Goal: Information Seeking & Learning: Learn about a topic

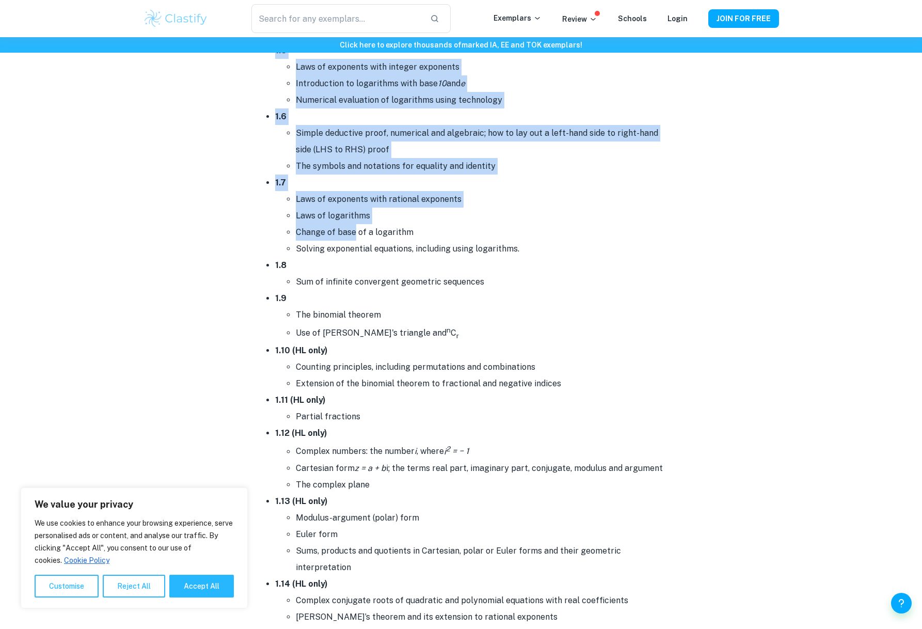
scroll to position [917, 0]
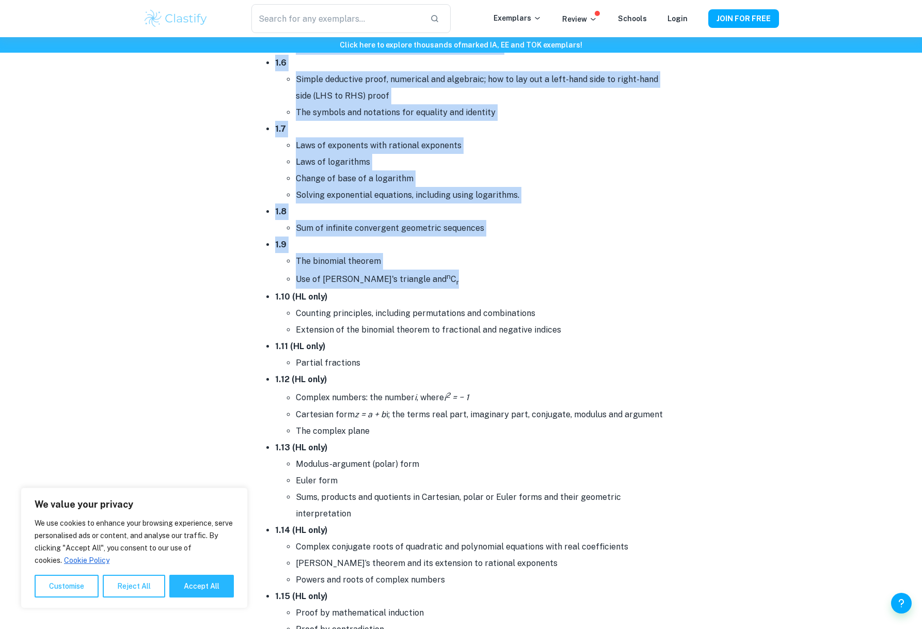
drag, startPoint x: 257, startPoint y: 126, endPoint x: 417, endPoint y: 279, distance: 222.0
copy div "Topic 1: Number and algebra In this topic, students explore the following conce…"
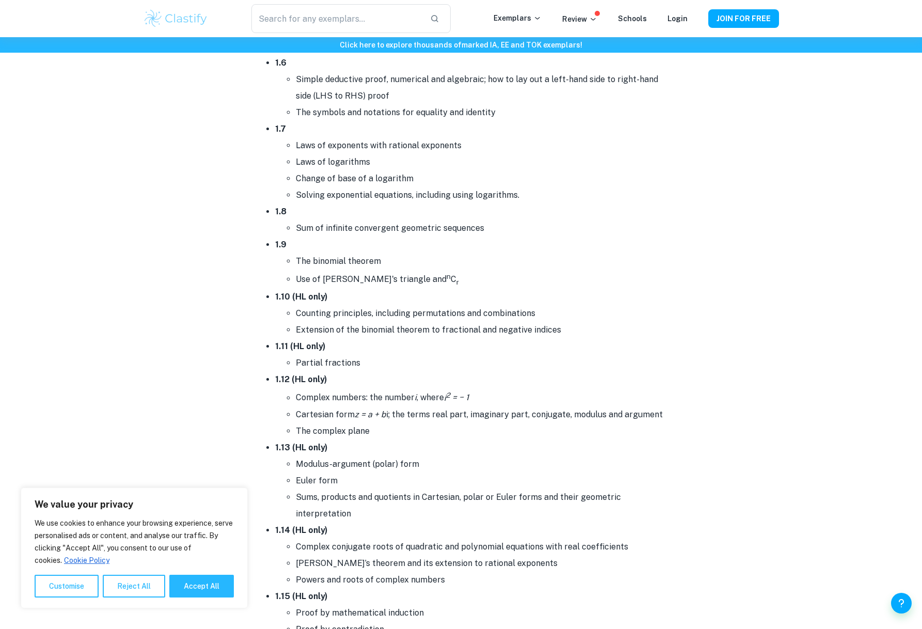
click at [281, 299] on strong "1.10 (HL only)" at bounding box center [301, 297] width 53 height 10
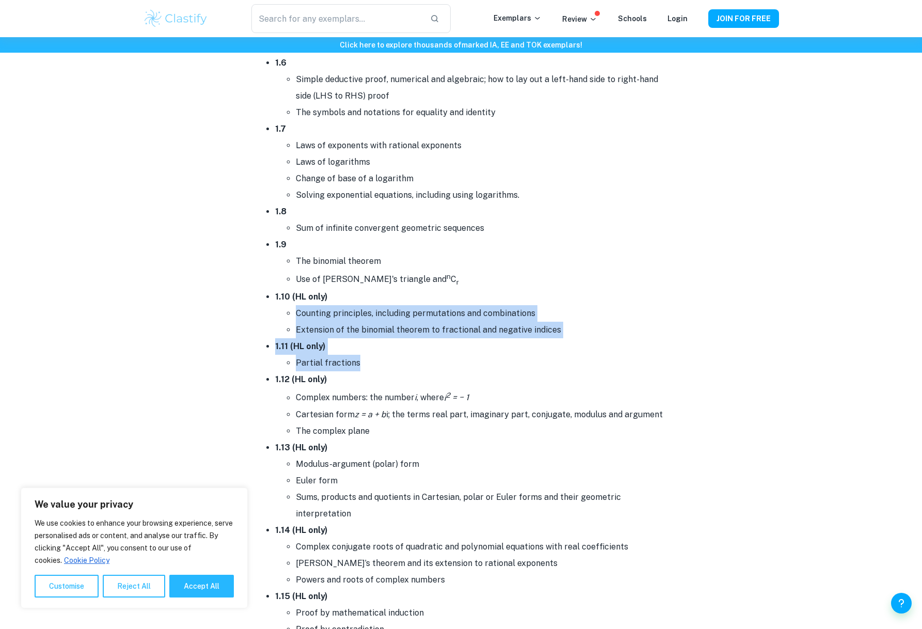
drag, startPoint x: 275, startPoint y: 297, endPoint x: 345, endPoint y: 373, distance: 103.8
click at [345, 373] on ul "1.1 Operations with numbers in the form a × 10 k where 1 ≤ a < 10 and k is an i…" at bounding box center [461, 219] width 413 height 1001
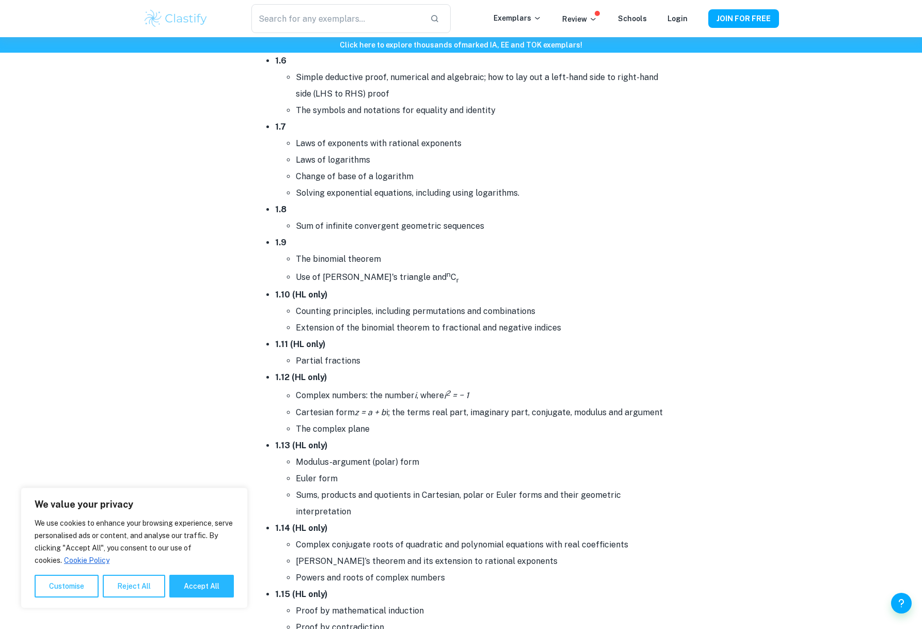
click at [309, 296] on strong "1.10 (HL only)" at bounding box center [301, 295] width 53 height 10
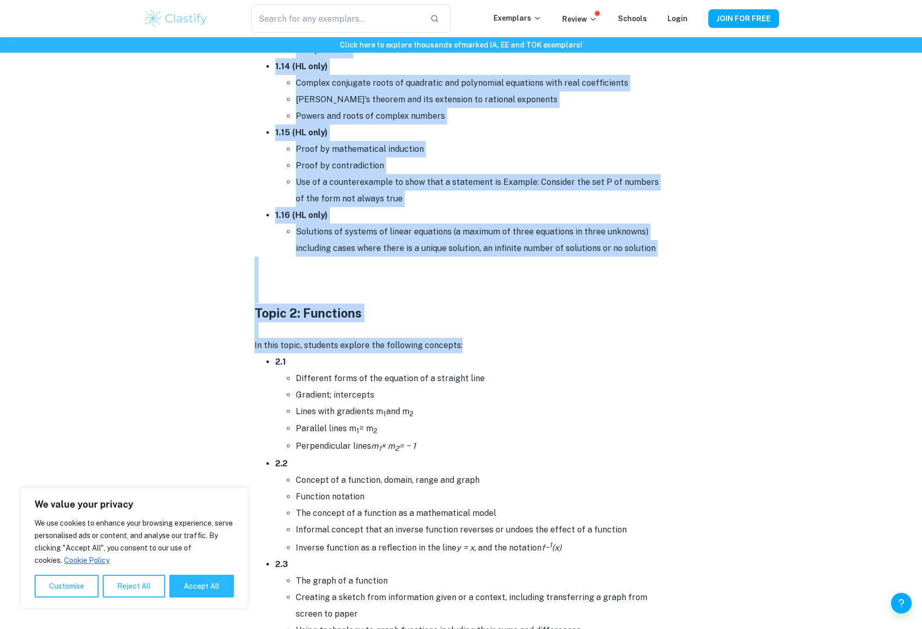
scroll to position [1384, 0]
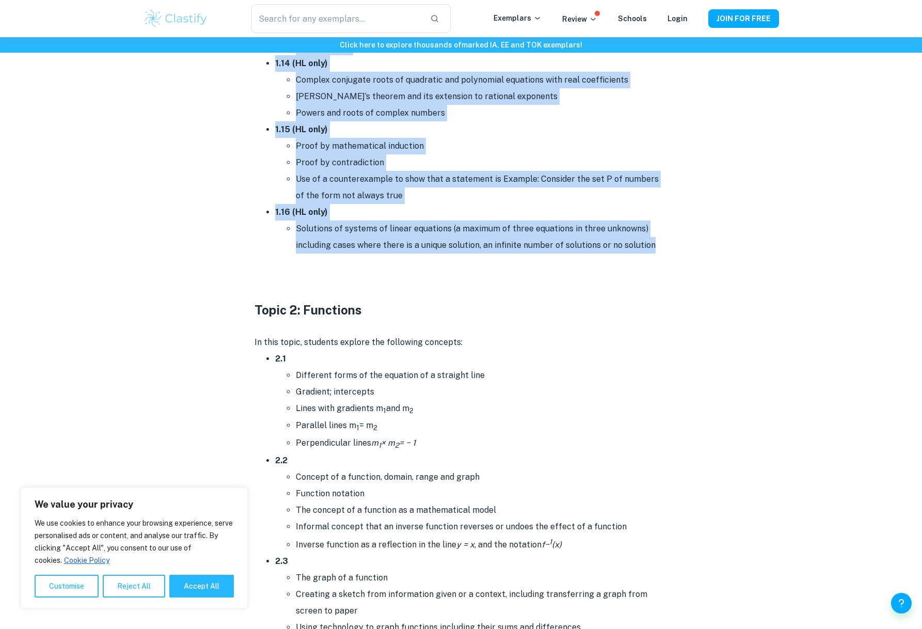
drag, startPoint x: 276, startPoint y: 292, endPoint x: 651, endPoint y: 248, distance: 377.5
copy ul "1.10 (HL only) Counting principles, including permutations and combinations Ext…"
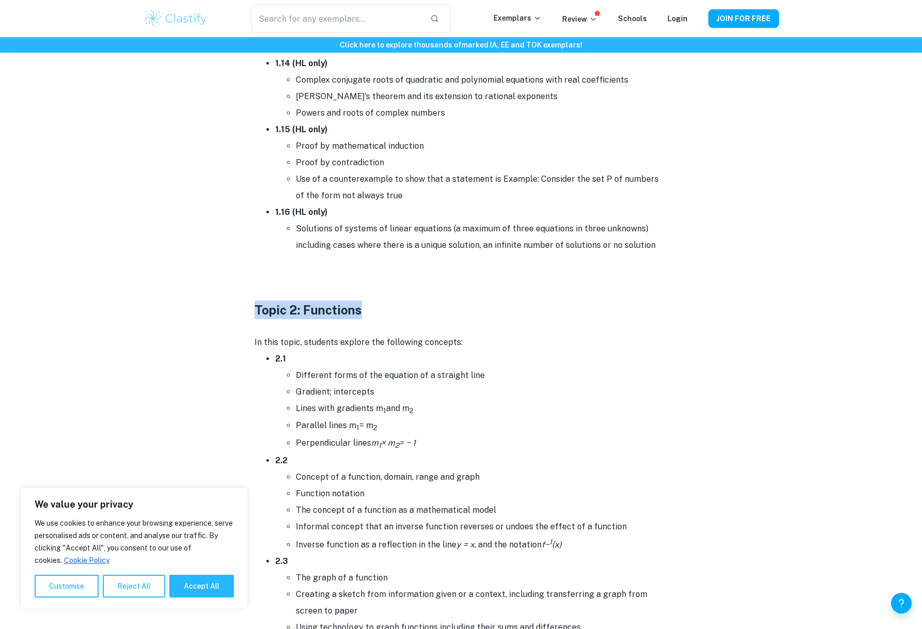
drag, startPoint x: 376, startPoint y: 307, endPoint x: 251, endPoint y: 314, distance: 125.2
copy h3 "Topic 2: Functions"
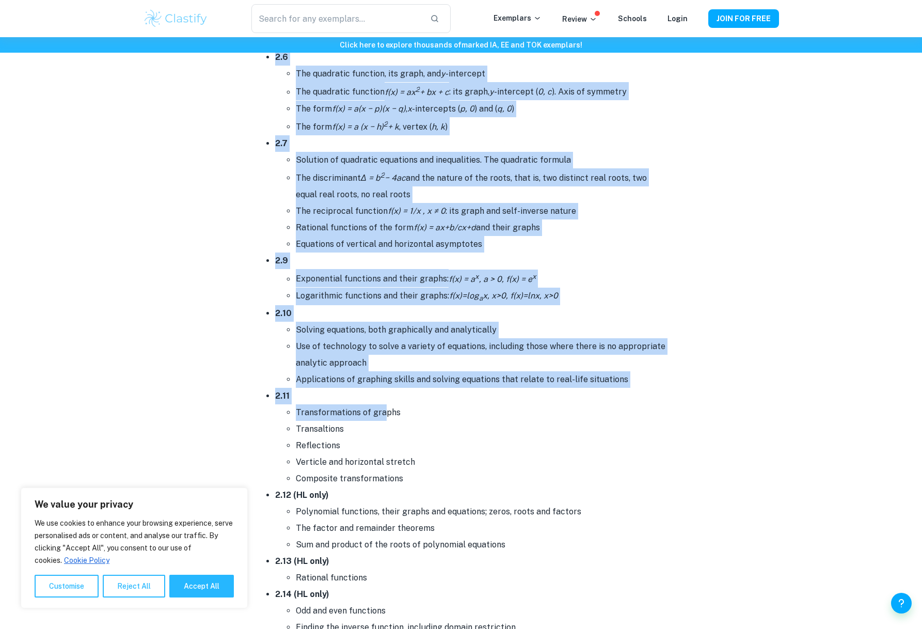
scroll to position [2054, 0]
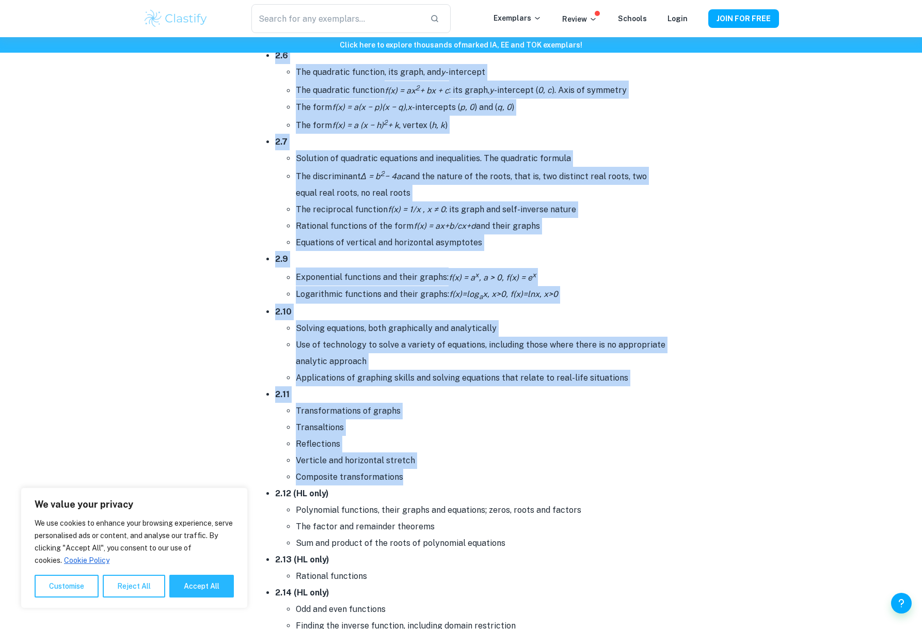
drag, startPoint x: 274, startPoint y: 360, endPoint x: 412, endPoint y: 477, distance: 180.9
click at [412, 477] on ul "2.1 Different forms of the equation of a straight line Gradient; intercepts Lin…" at bounding box center [461, 198] width 413 height 1037
copy ul "2.1 Different forms of the equation of a straight line Gradient; intercepts Lin…"
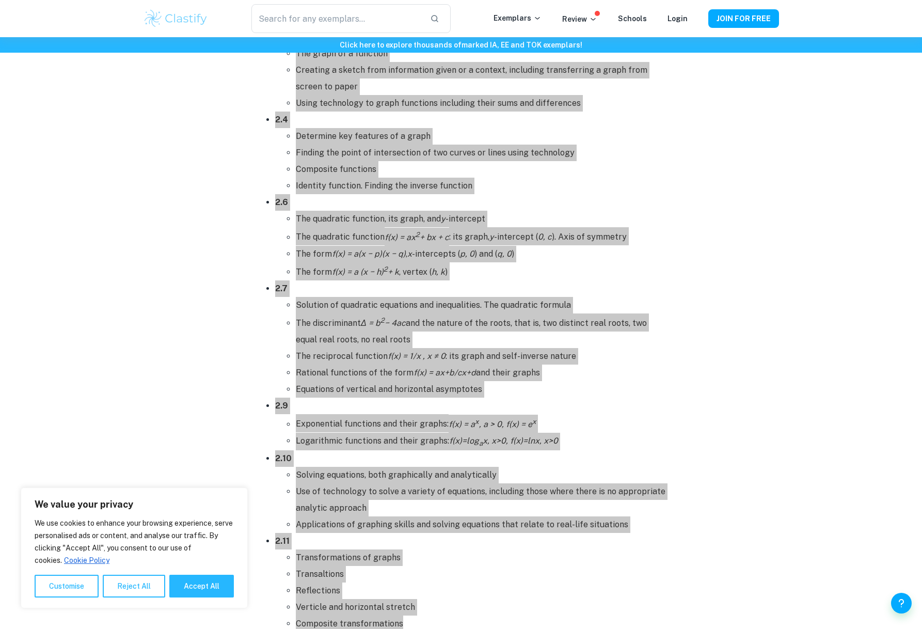
scroll to position [1777, 0]
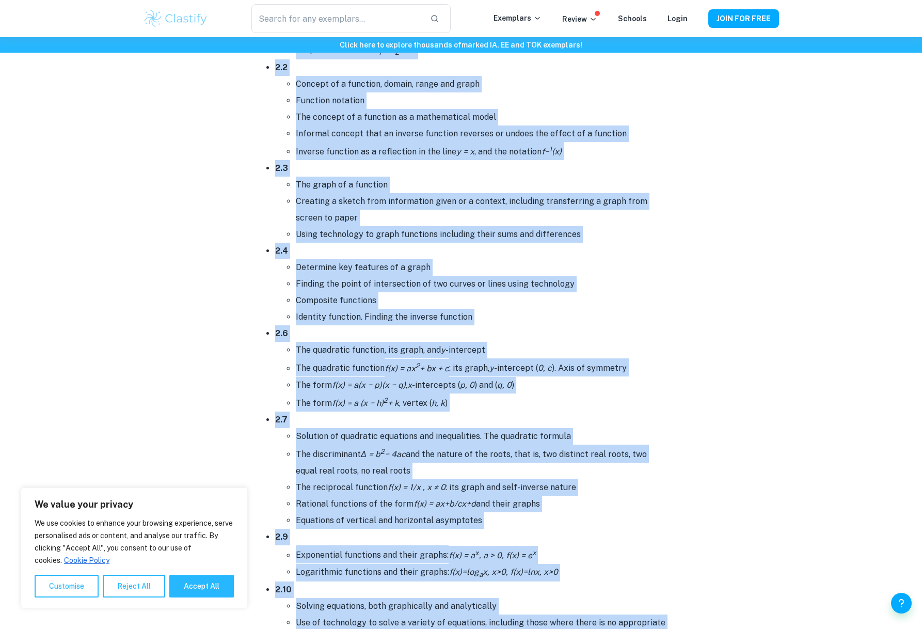
click at [421, 300] on li "Composite functions" at bounding box center [482, 300] width 372 height 17
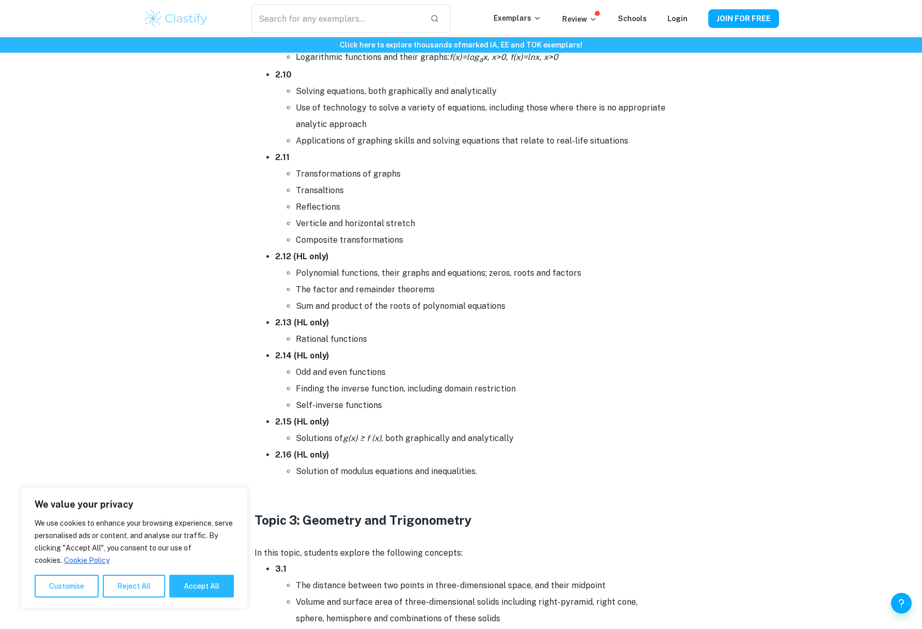
scroll to position [2290, 0]
drag, startPoint x: 276, startPoint y: 257, endPoint x: 490, endPoint y: 476, distance: 306.3
copy ul "2.12 (HL only) Polynomial functions, their graphs and equations; zeros, roots a…"
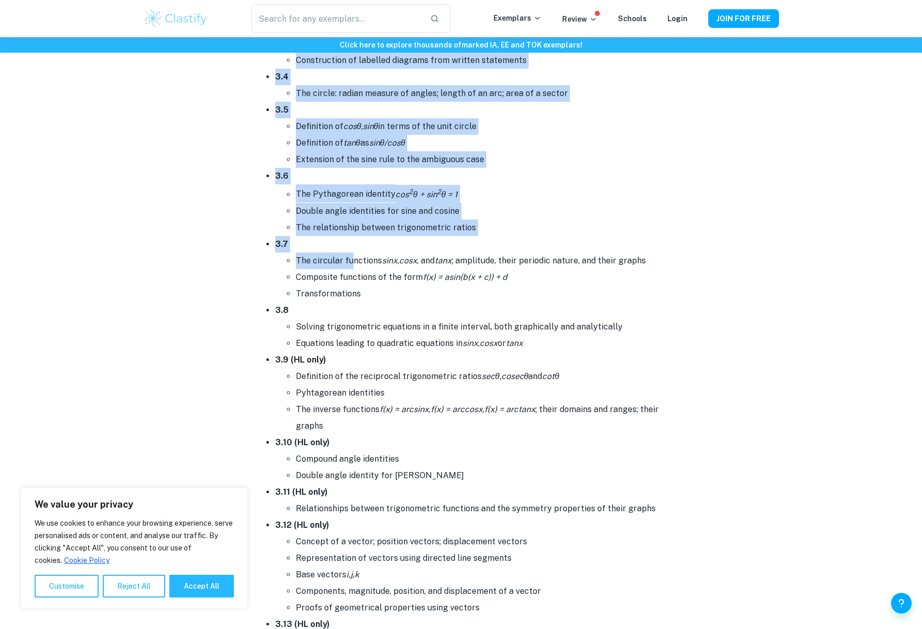
scroll to position [3006, 0]
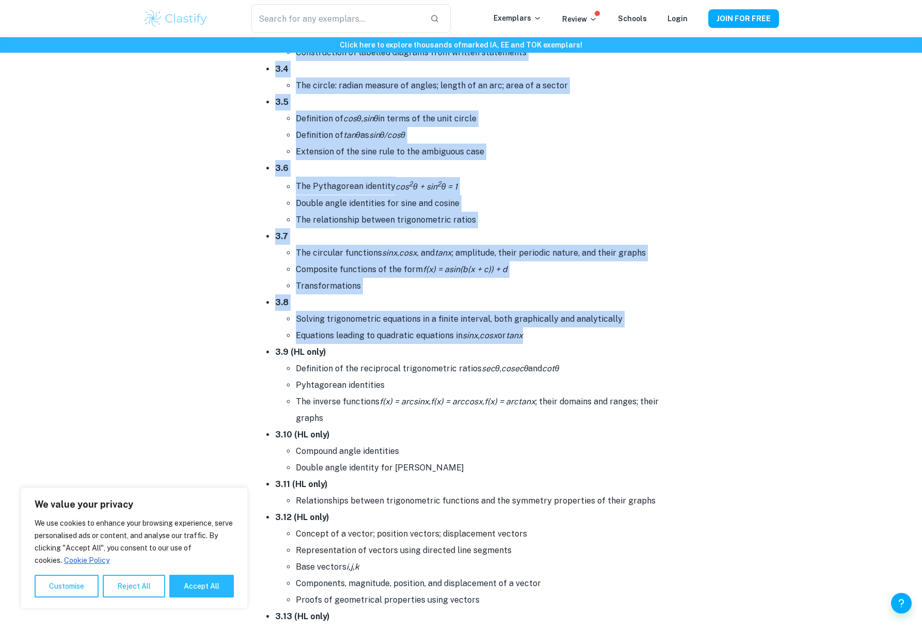
drag, startPoint x: 274, startPoint y: 191, endPoint x: 538, endPoint y: 335, distance: 301.1
click at [538, 335] on ul "3.1 The distance between two points in three- dimensional space, and their midp…" at bounding box center [461, 417] width 413 height 1142
copy ul "3.1 The distance between two points in three- dimensional space, and their midp…"
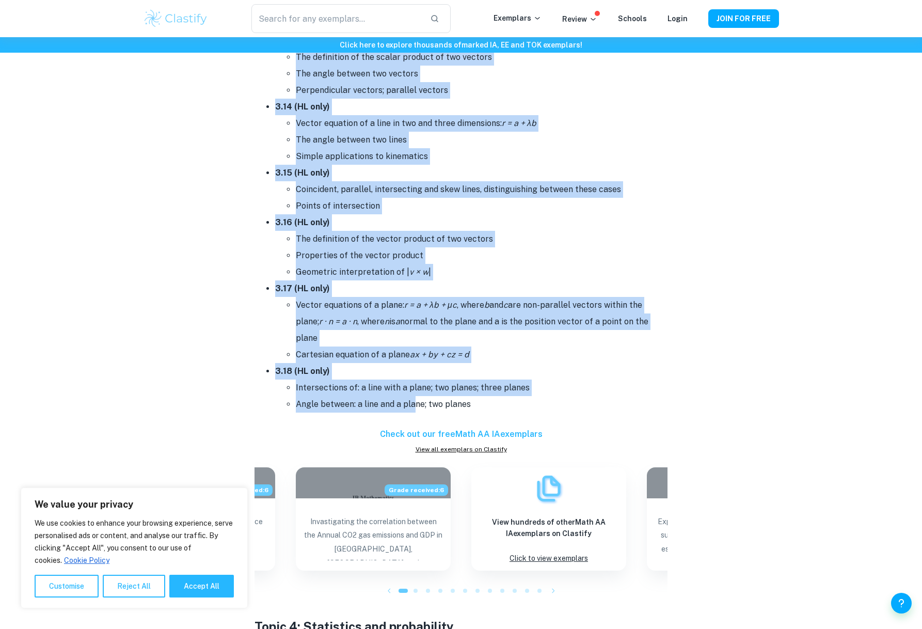
scroll to position [3600, 0]
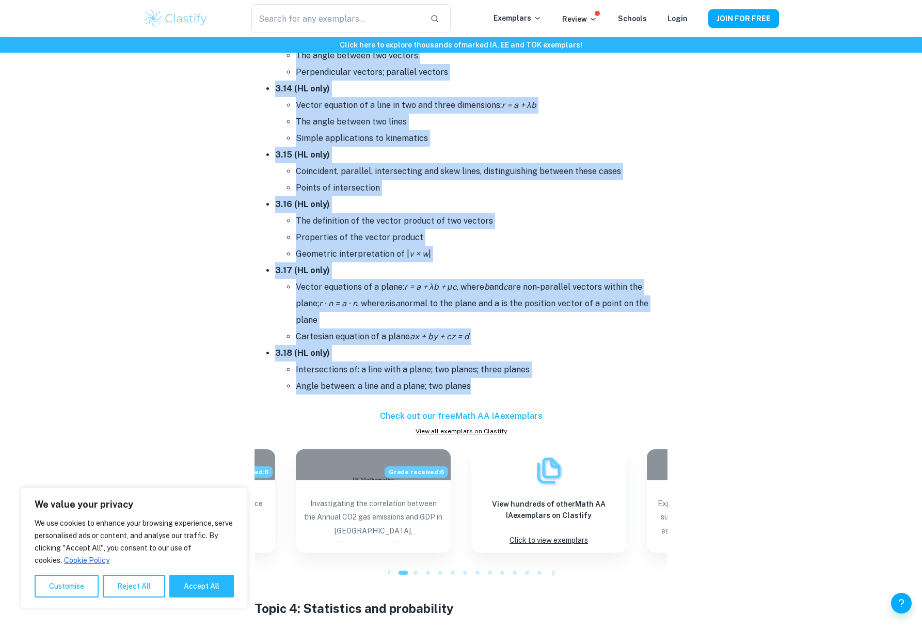
drag, startPoint x: 276, startPoint y: 352, endPoint x: 471, endPoint y: 391, distance: 198.6
copy ul "3.9 (HL only) Definition of the reciprocal trigonometric ratios secθ , cosecθ a…"
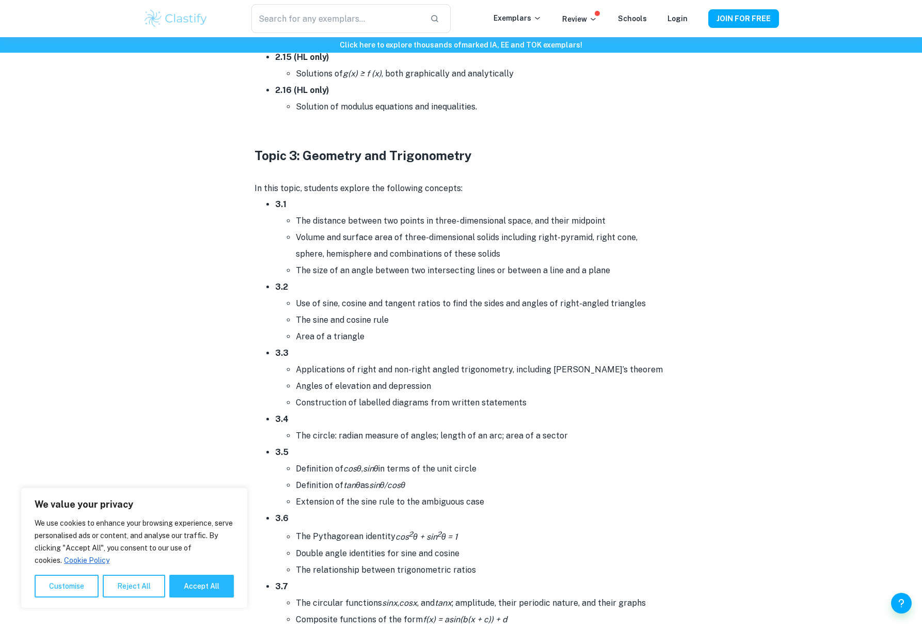
scroll to position [2544, 0]
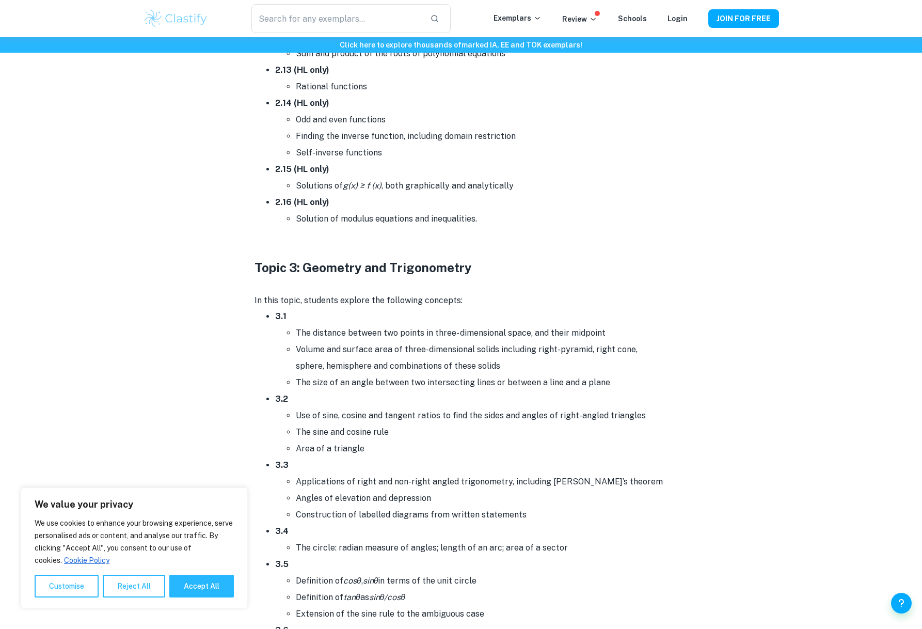
click at [320, 263] on h3 "Topic 3: Geometry and Trigonometry" at bounding box center [461, 267] width 413 height 19
drag, startPoint x: 256, startPoint y: 265, endPoint x: 469, endPoint y: 267, distance: 213.2
click at [469, 267] on h3 "Topic 3: Geometry and Trigonometry" at bounding box center [461, 267] width 413 height 19
copy h3 "Topic 3: Geometry and Trigonometry"
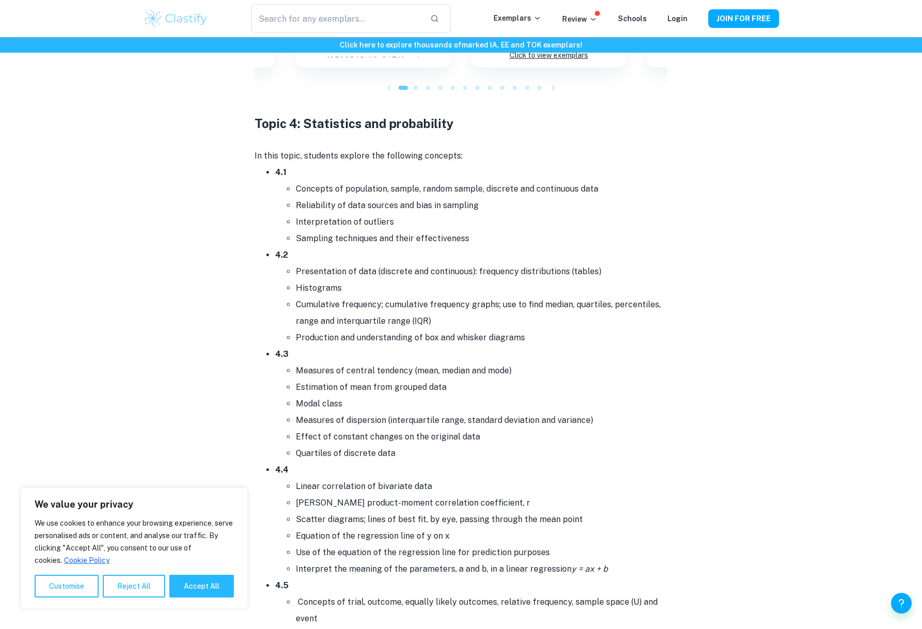
scroll to position [4112, 0]
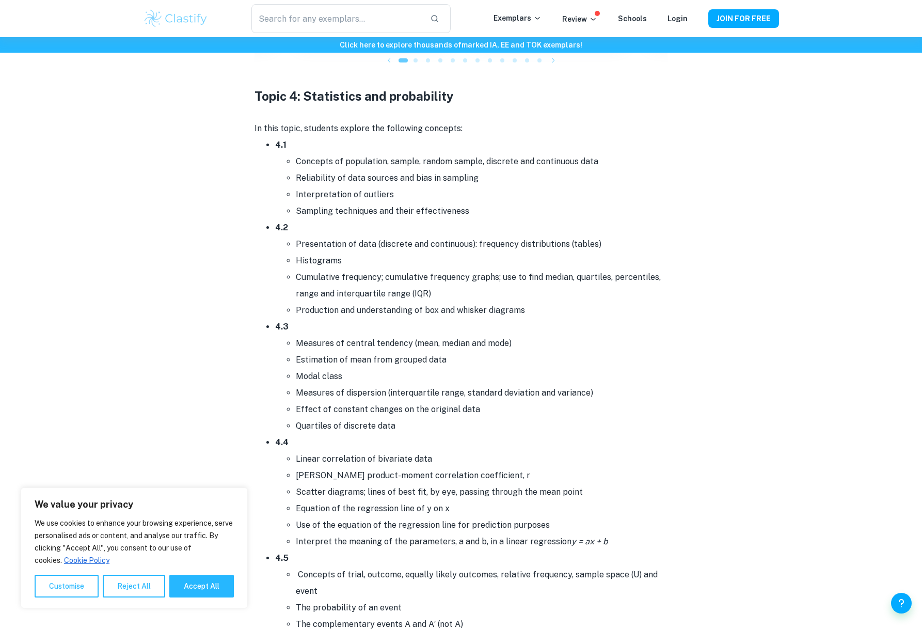
click at [270, 96] on strong "Topic 4: Statistics and probability" at bounding box center [354, 96] width 199 height 14
drag, startPoint x: 257, startPoint y: 96, endPoint x: 457, endPoint y: 94, distance: 200.9
click at [457, 94] on h3 "Topic 4: Statistics and probability" at bounding box center [461, 96] width 413 height 19
copy strong "Topic 4: Statistics and probability"
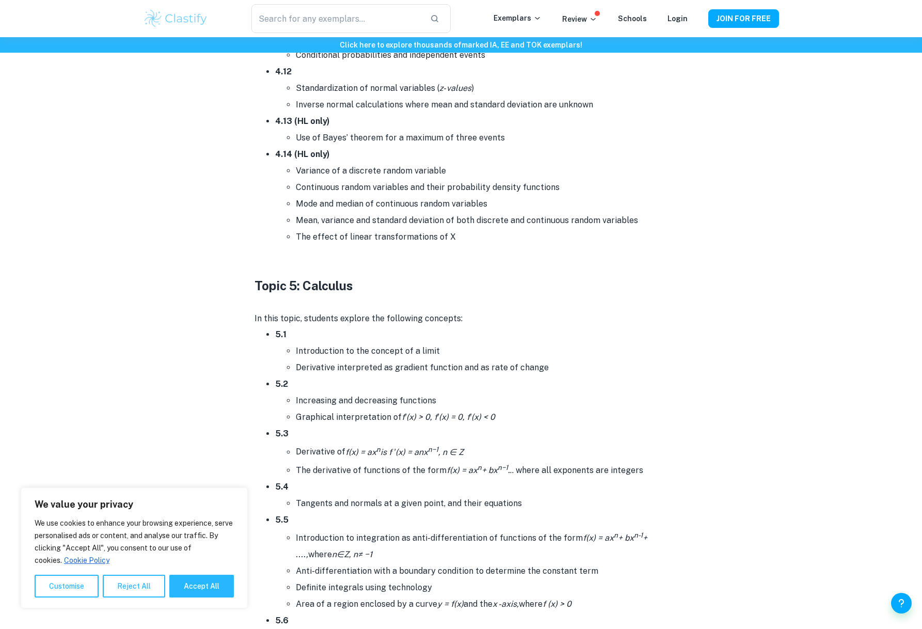
scroll to position [5191, 0]
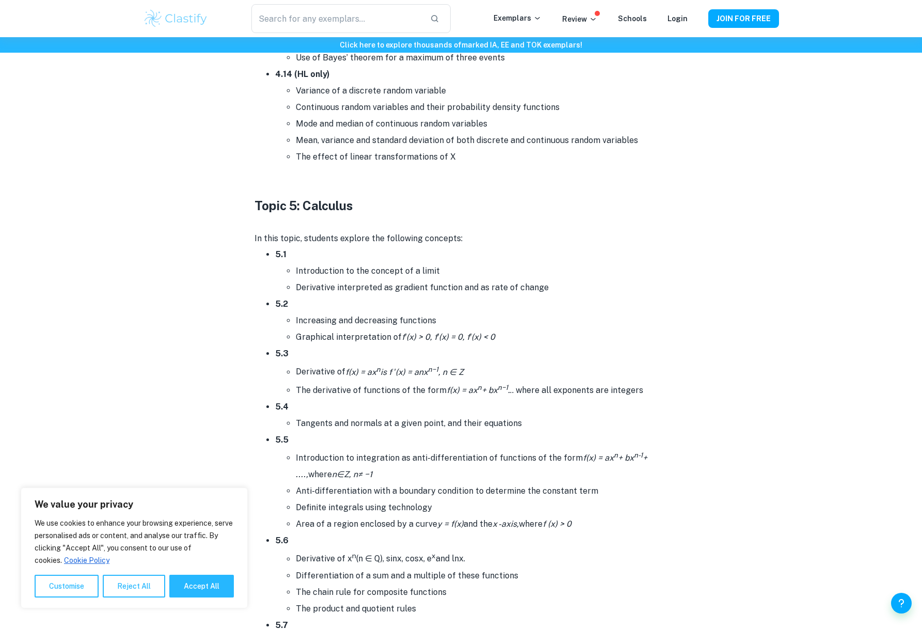
click at [348, 209] on strong "Topic 5: Calculus" at bounding box center [304, 205] width 99 height 14
drag, startPoint x: 353, startPoint y: 207, endPoint x: 257, endPoint y: 208, distance: 96.0
click at [257, 208] on strong "Topic 5: Calculus" at bounding box center [304, 205] width 99 height 14
copy strong "Topic 5: Calculus"
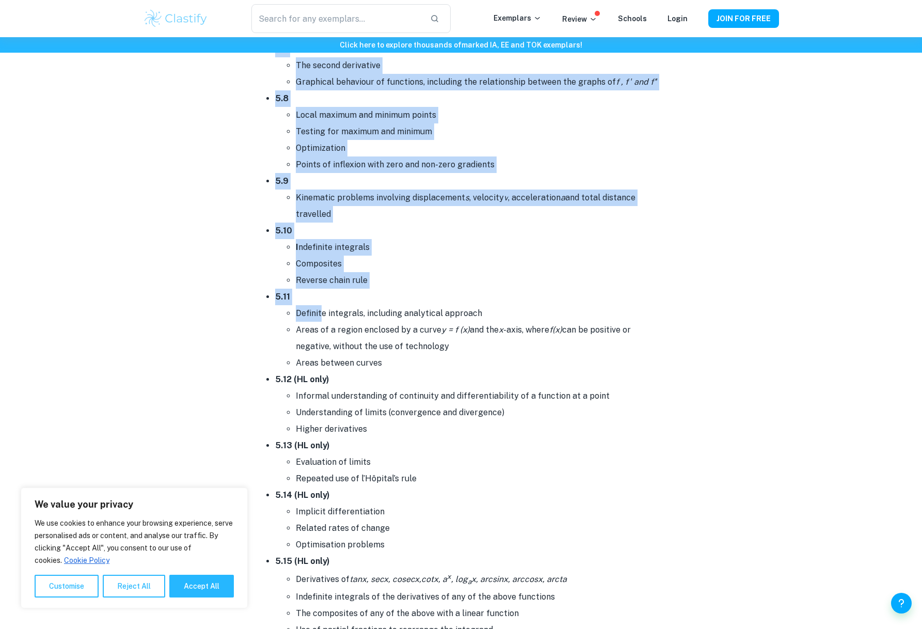
scroll to position [5767, 0]
drag, startPoint x: 275, startPoint y: 254, endPoint x: 387, endPoint y: 358, distance: 153.8
click at [387, 358] on ul "5.1 Introduction to the concept of a limit Derivative interpreted as gradient f…" at bounding box center [461, 295] width 413 height 1251
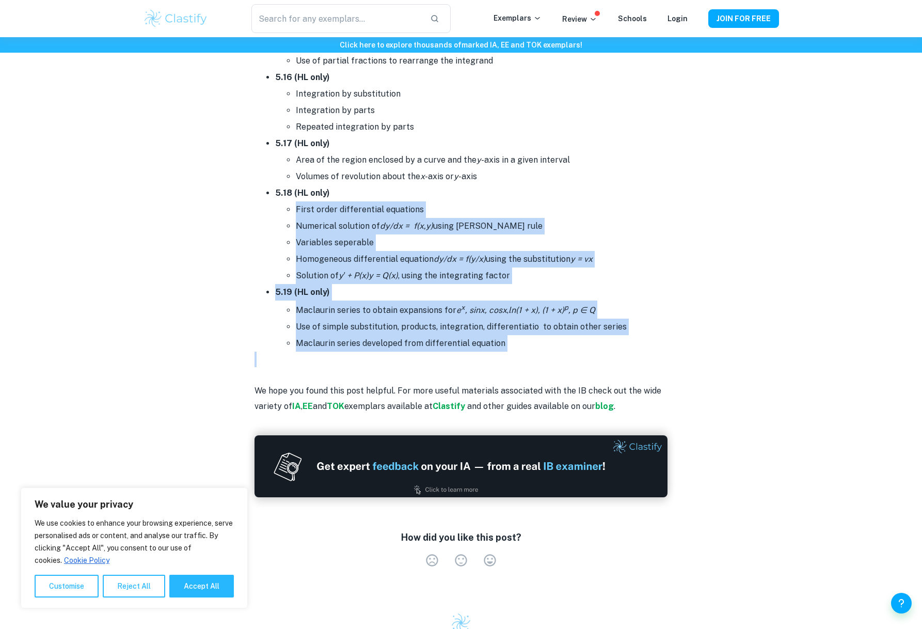
scroll to position [6363, 0]
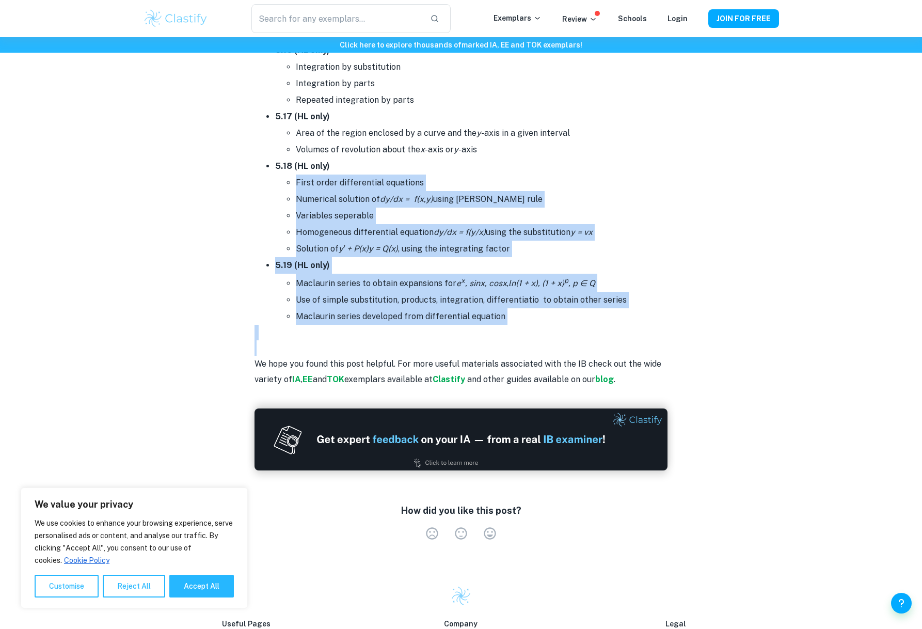
drag, startPoint x: 276, startPoint y: 377, endPoint x: 306, endPoint y: 353, distance: 38.9
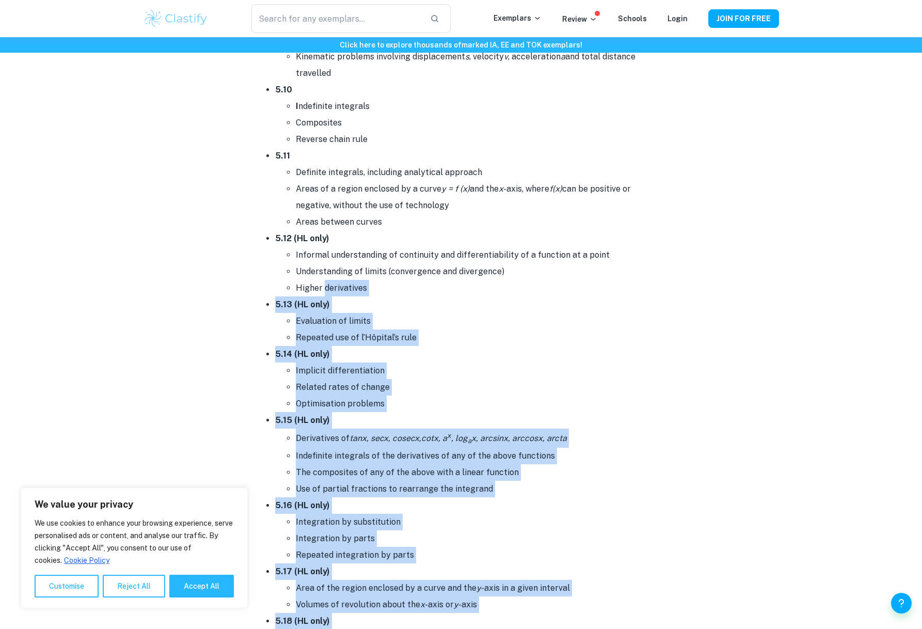
scroll to position [5896, 0]
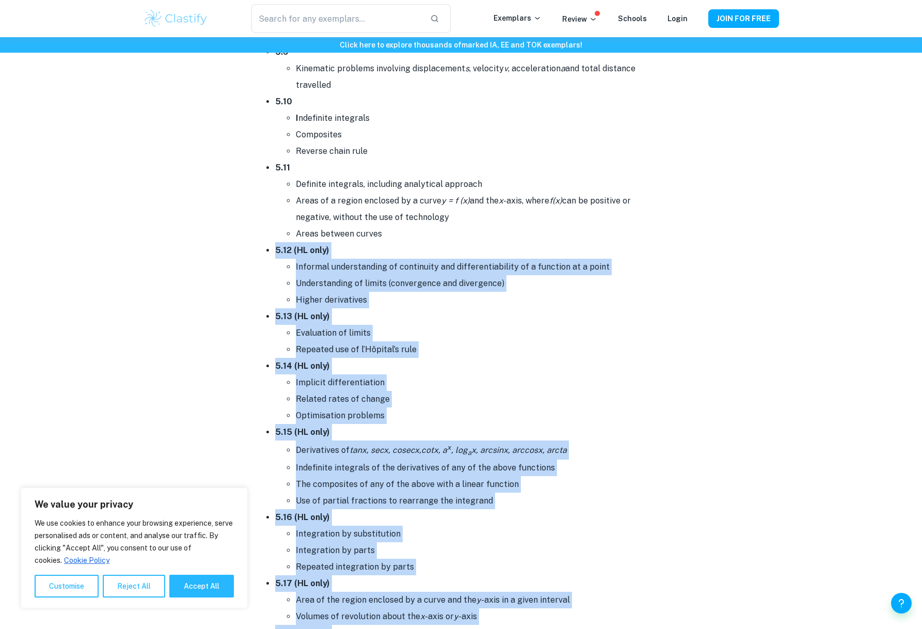
drag, startPoint x: 505, startPoint y: 318, endPoint x: 276, endPoint y: 252, distance: 238.3
click at [276, 252] on ul "5.1 Introduction to the concept of a limit Derivative interpreted as gradient f…" at bounding box center [461, 166] width 413 height 1251
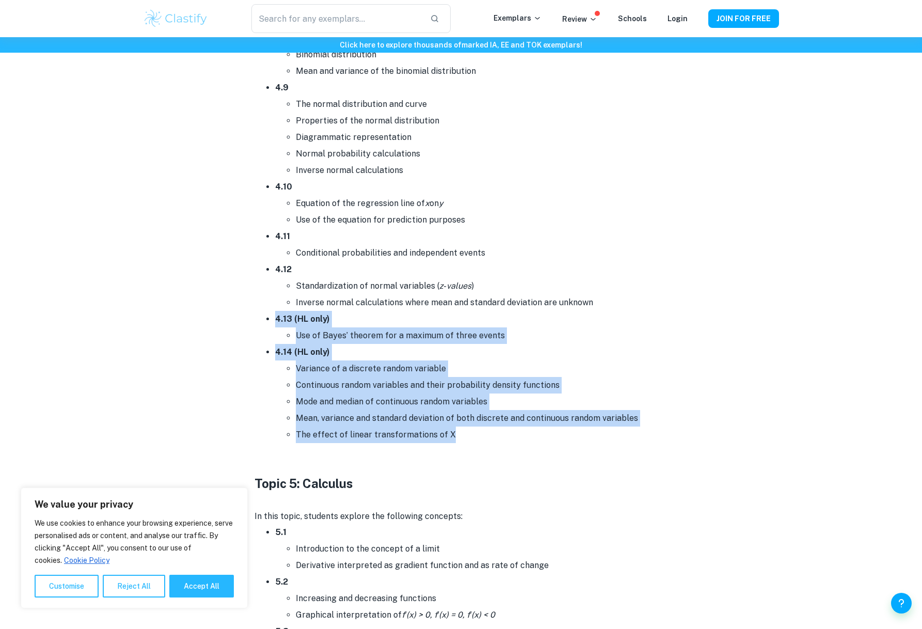
scroll to position [4912, 0]
drag, startPoint x: 458, startPoint y: 432, endPoint x: 273, endPoint y: 322, distance: 215.1
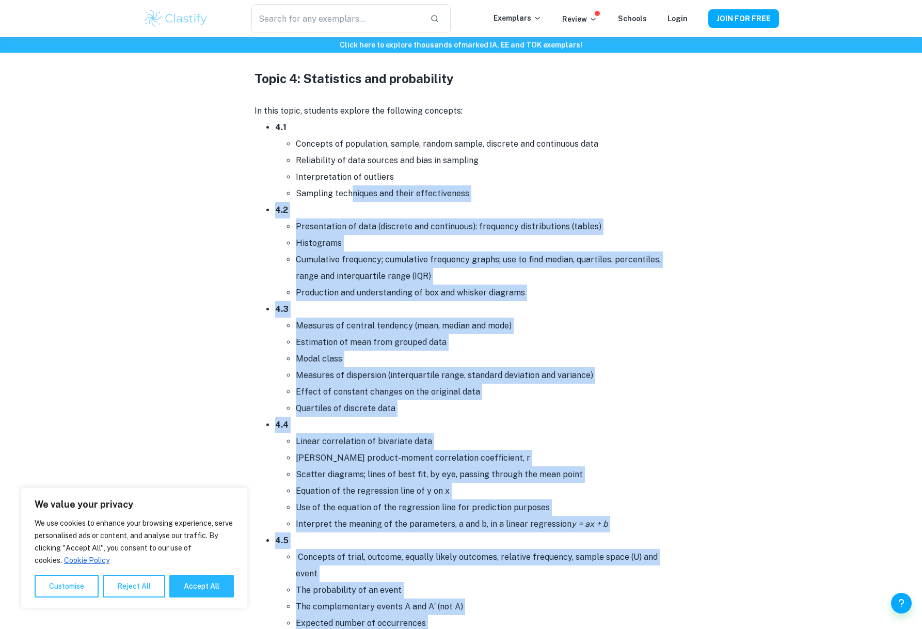
scroll to position [3978, 0]
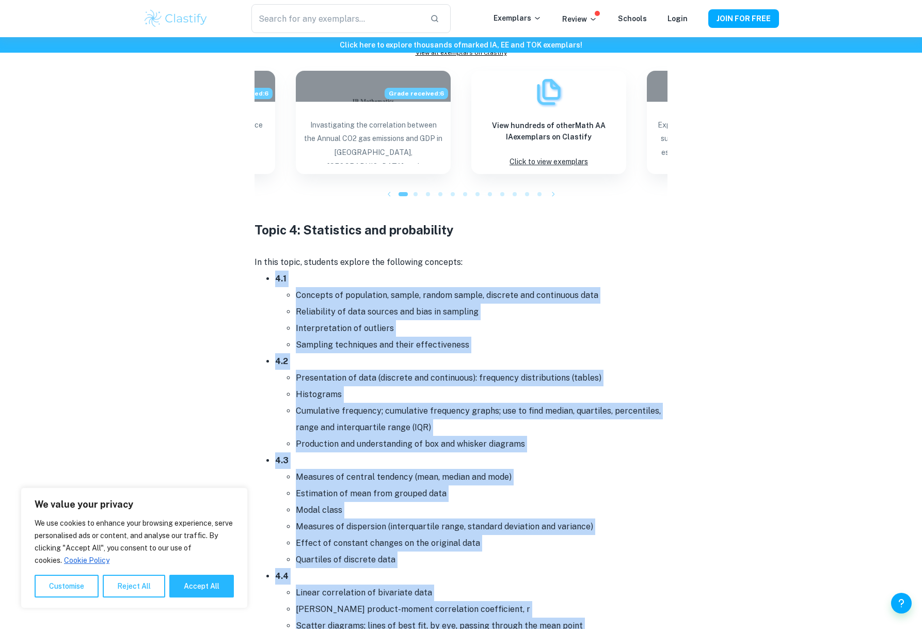
drag, startPoint x: 608, startPoint y: 301, endPoint x: 266, endPoint y: 274, distance: 343.4
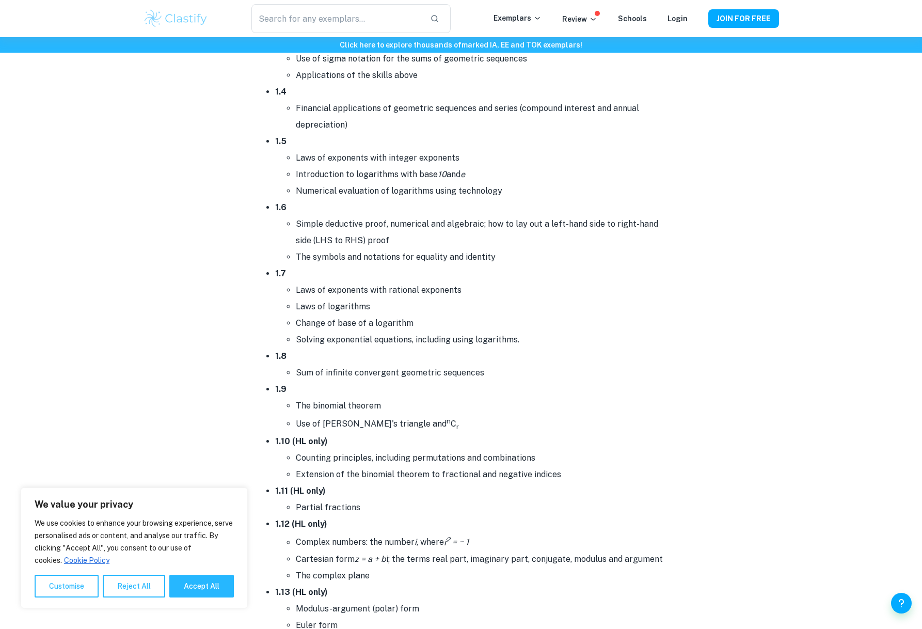
scroll to position [0, 0]
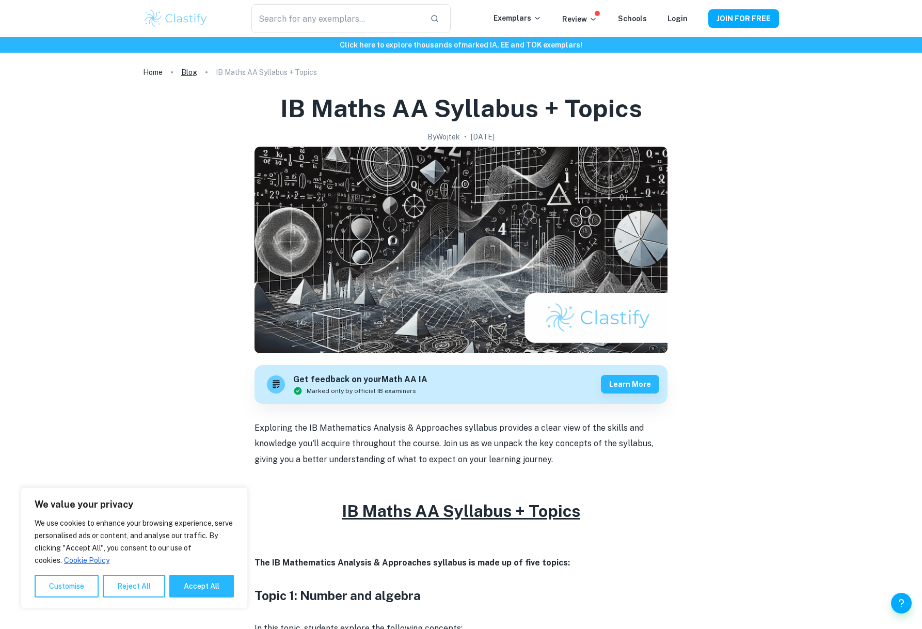
click at [185, 72] on link "Blog" at bounding box center [189, 72] width 16 height 14
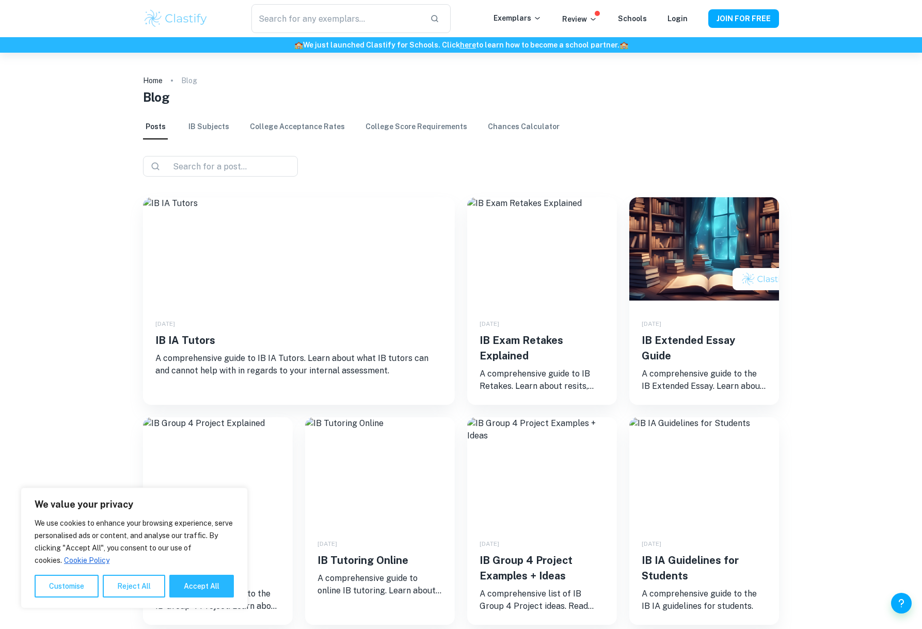
click at [201, 125] on link "IB Subjects" at bounding box center [208, 127] width 41 height 25
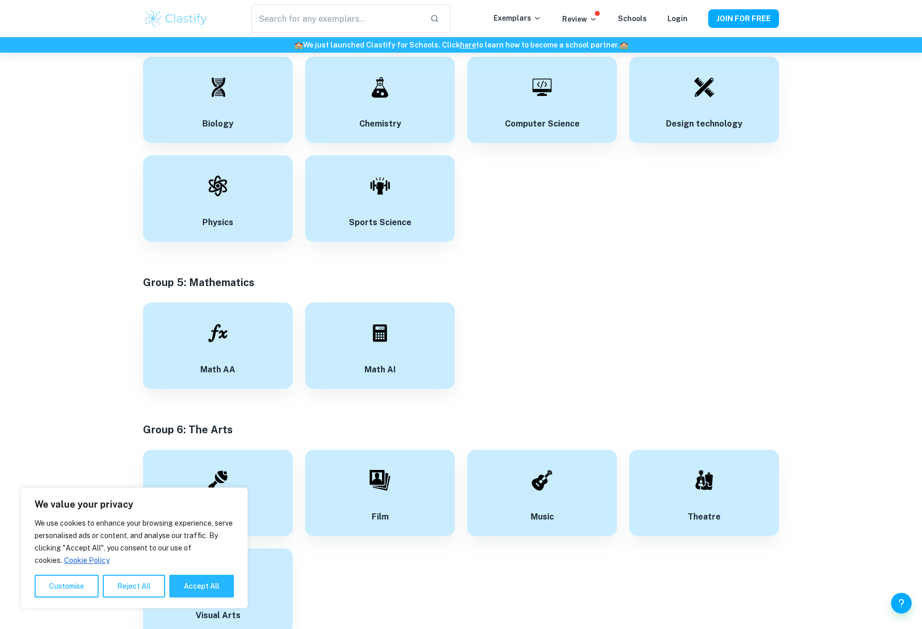
scroll to position [1846, 0]
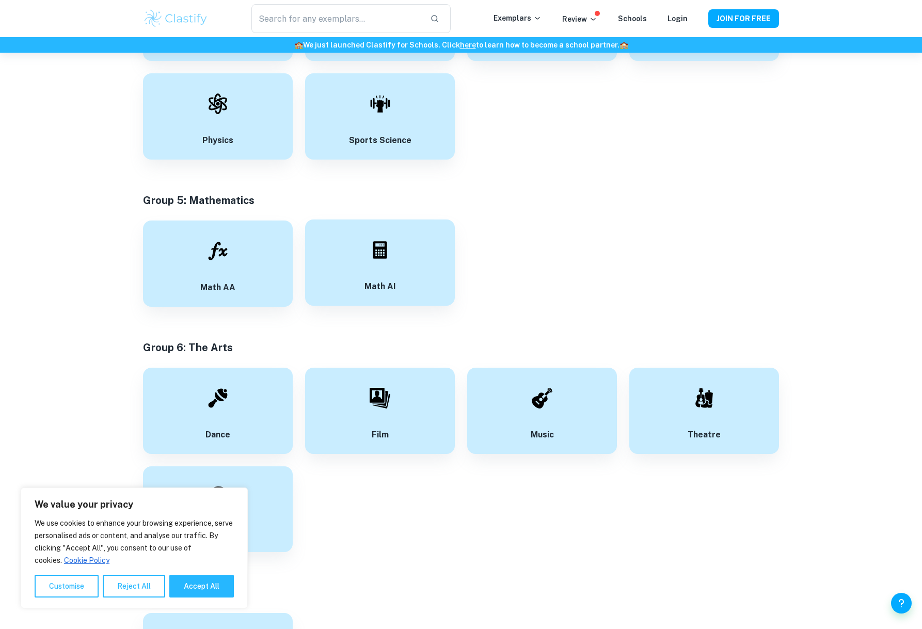
click at [376, 278] on div "Math AI" at bounding box center [380, 262] width 150 height 86
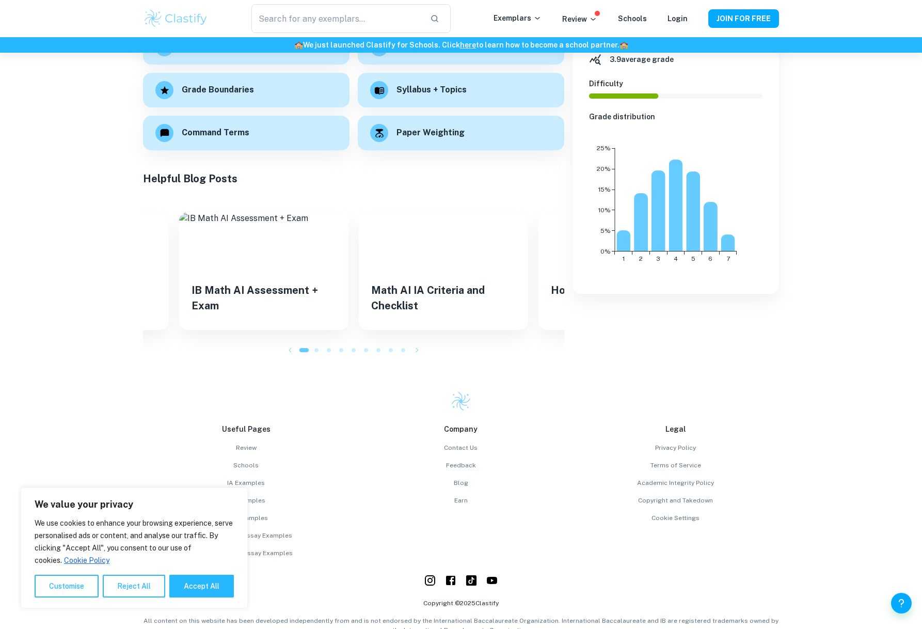
scroll to position [253, 0]
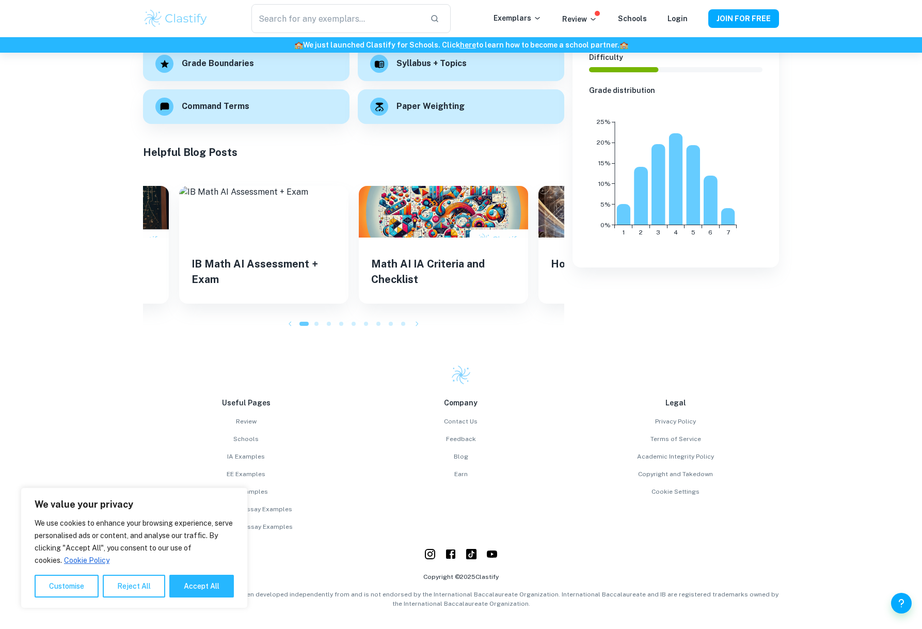
click at [290, 322] on icon "button" at bounding box center [290, 324] width 3 height 5
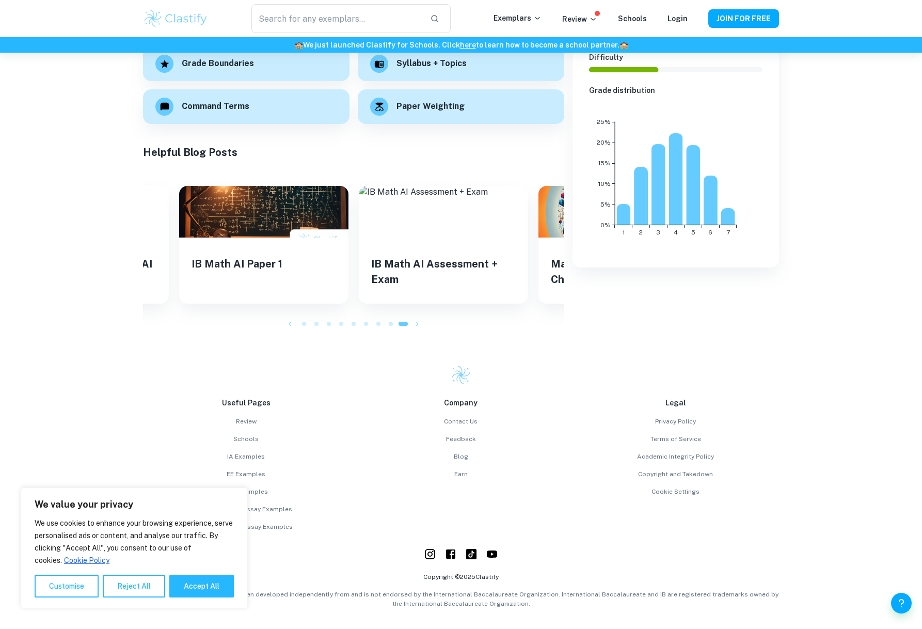
click at [292, 323] on icon "button" at bounding box center [290, 324] width 10 height 10
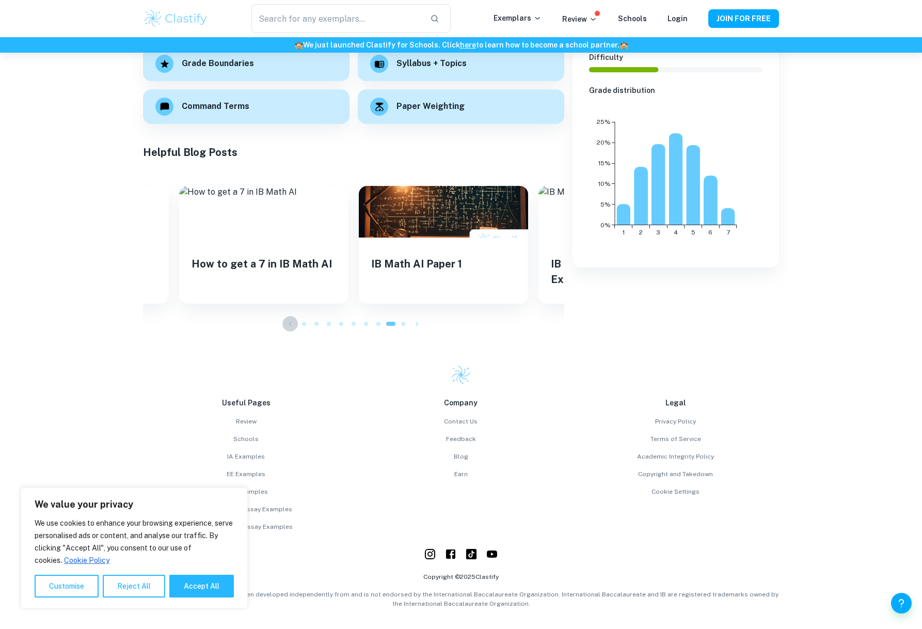
click at [291, 323] on icon "button" at bounding box center [290, 324] width 10 height 10
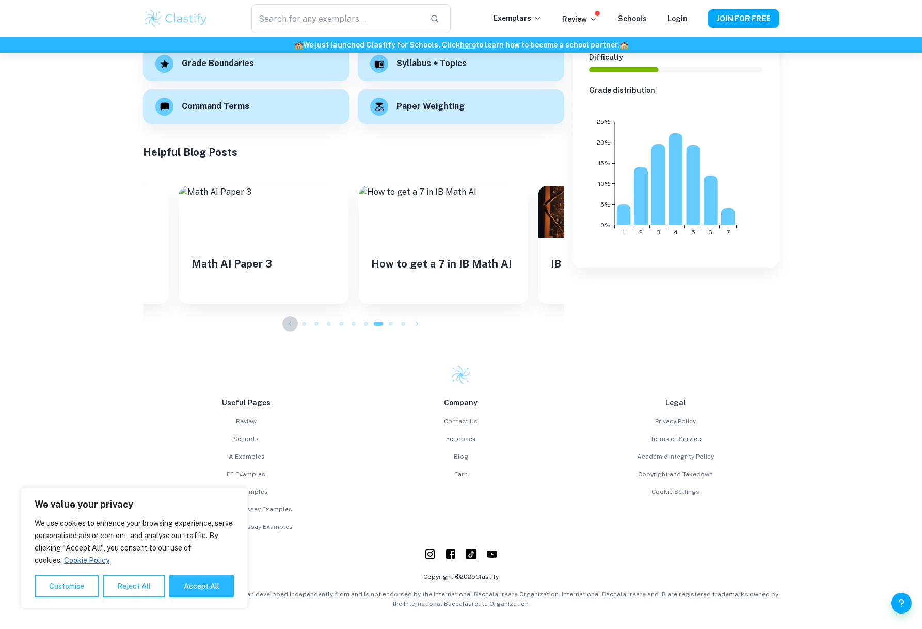
click at [291, 323] on icon "button" at bounding box center [290, 324] width 10 height 10
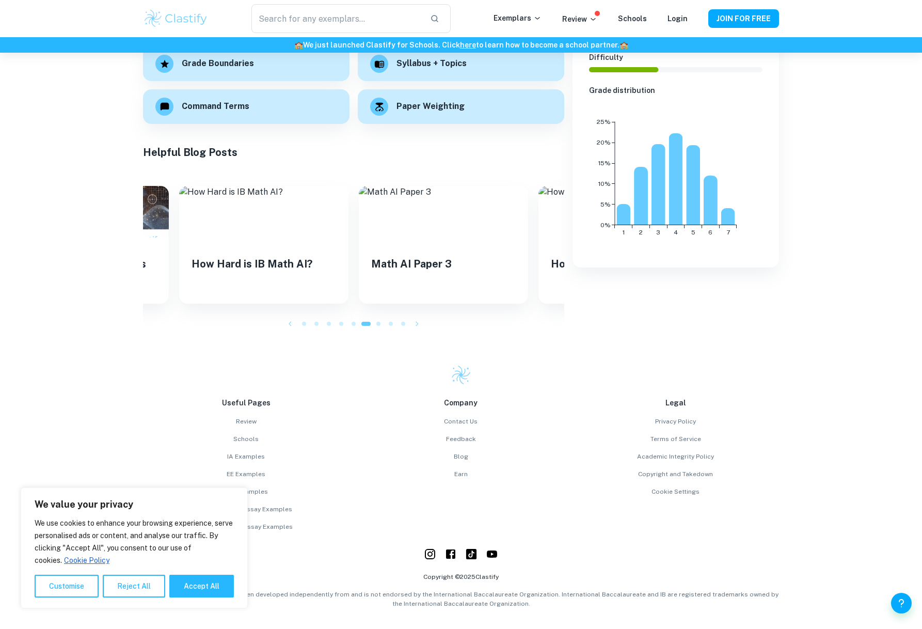
click at [289, 325] on icon "button" at bounding box center [290, 324] width 10 height 10
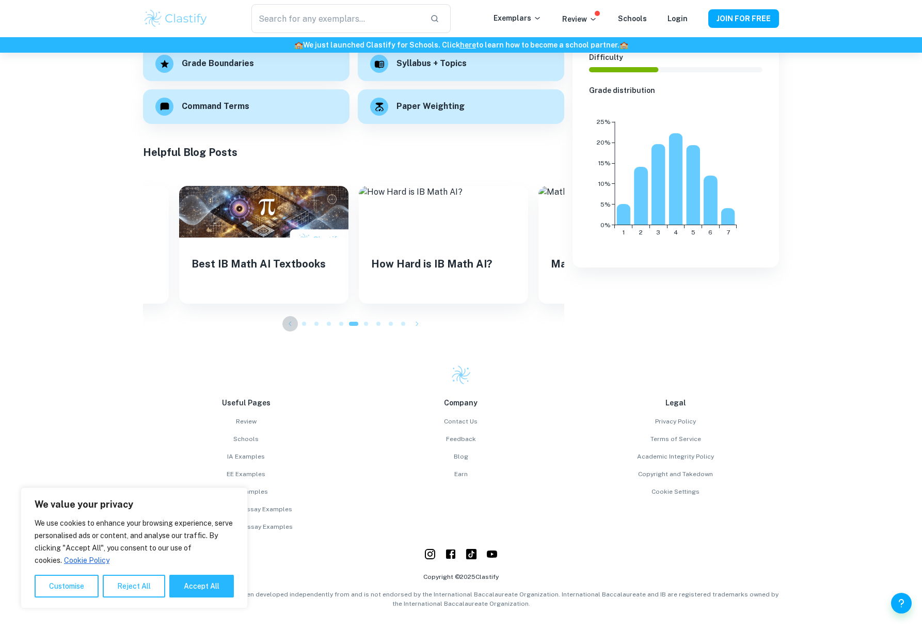
click at [289, 325] on icon "button" at bounding box center [290, 324] width 10 height 10
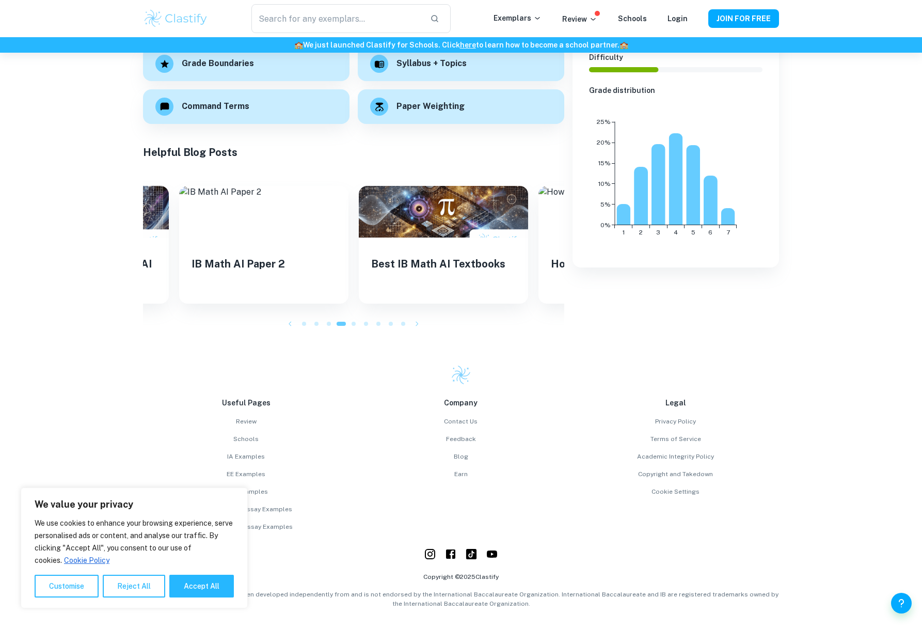
click at [289, 325] on icon "button" at bounding box center [290, 324] width 10 height 10
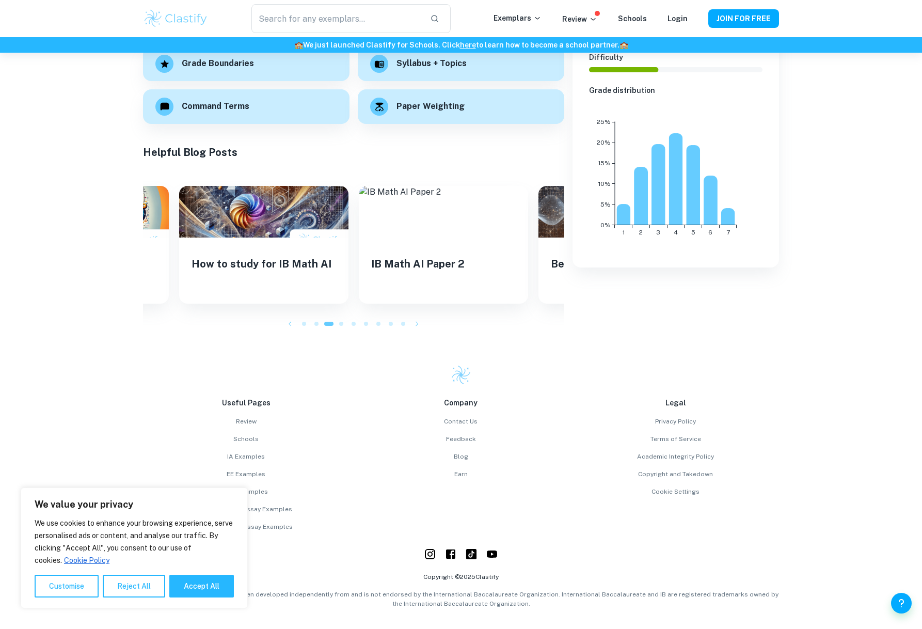
click at [289, 325] on icon "button" at bounding box center [290, 324] width 10 height 10
click at [288, 325] on icon "button" at bounding box center [290, 324] width 10 height 10
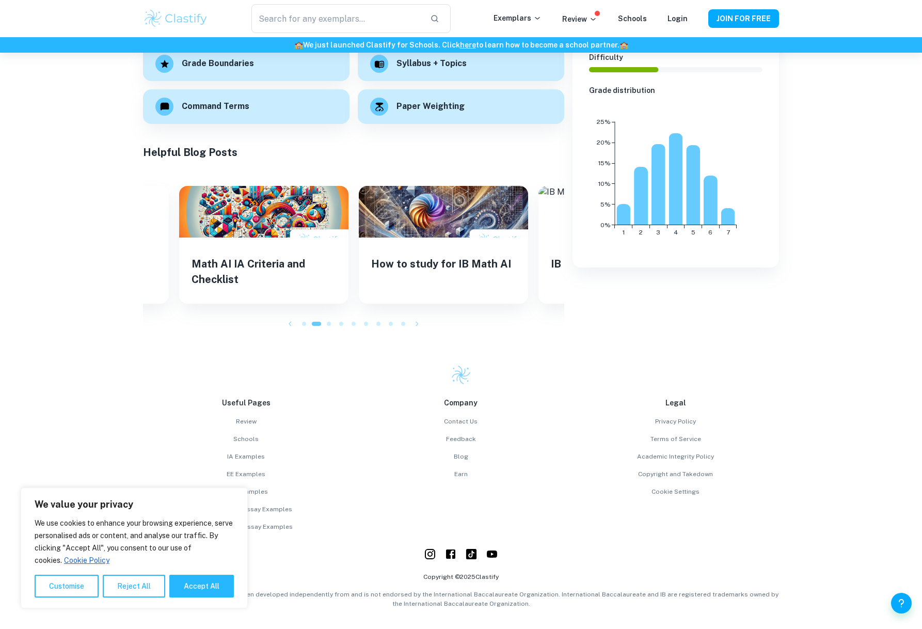
click at [288, 324] on icon "button" at bounding box center [290, 324] width 10 height 10
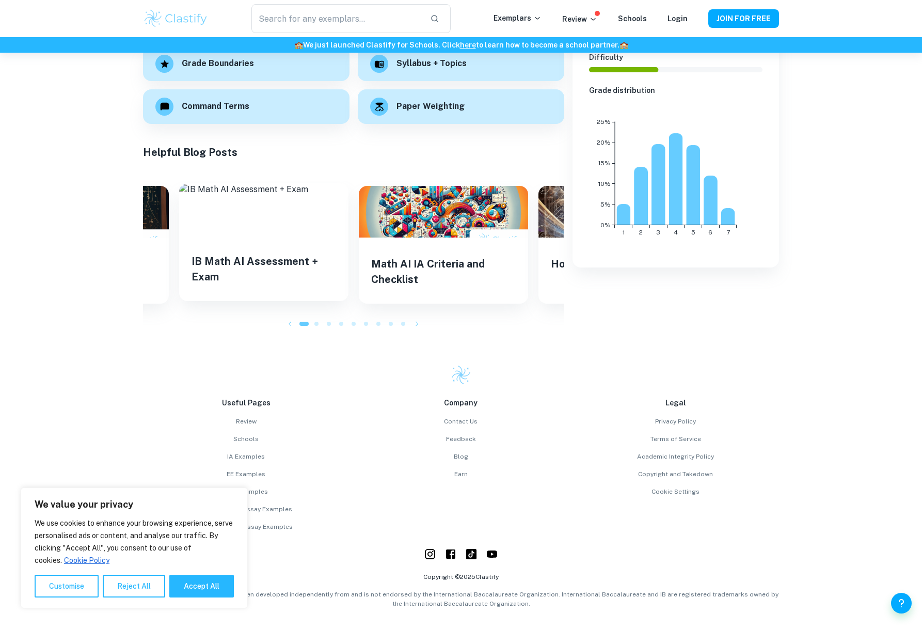
click at [281, 262] on h5 "IB Math AI Assessment + Exam" at bounding box center [264, 269] width 145 height 31
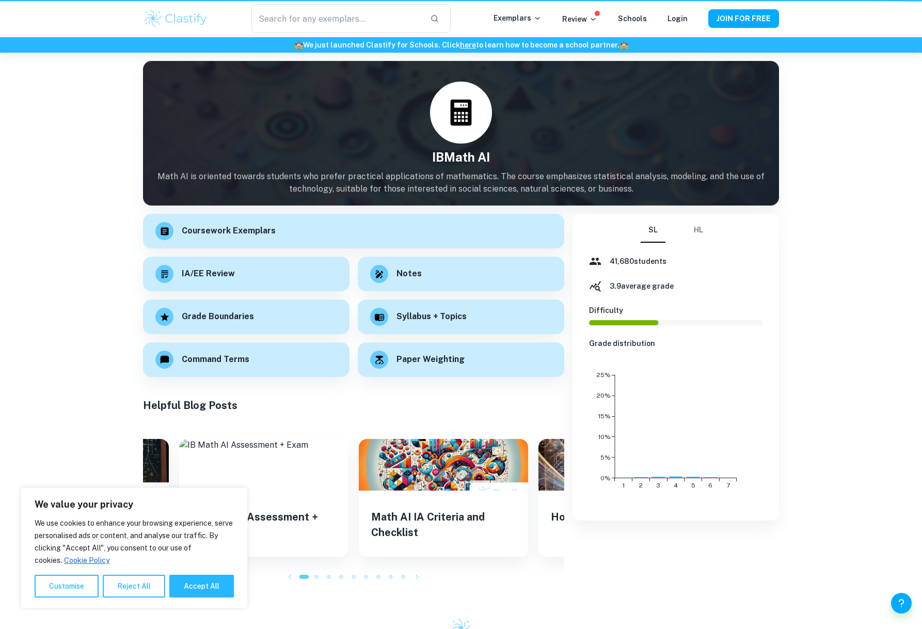
scroll to position [253, 0]
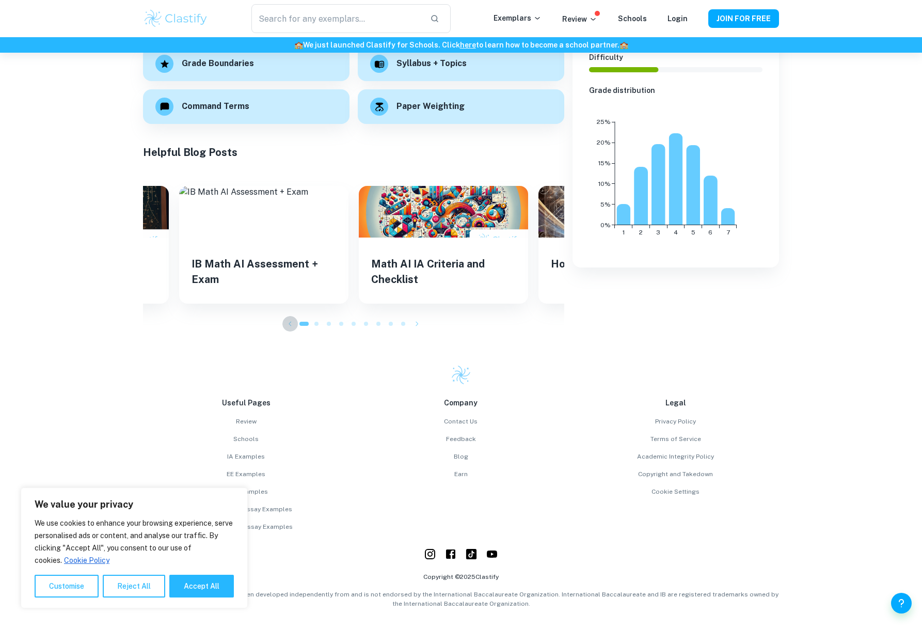
click at [289, 321] on icon "button" at bounding box center [290, 324] width 10 height 10
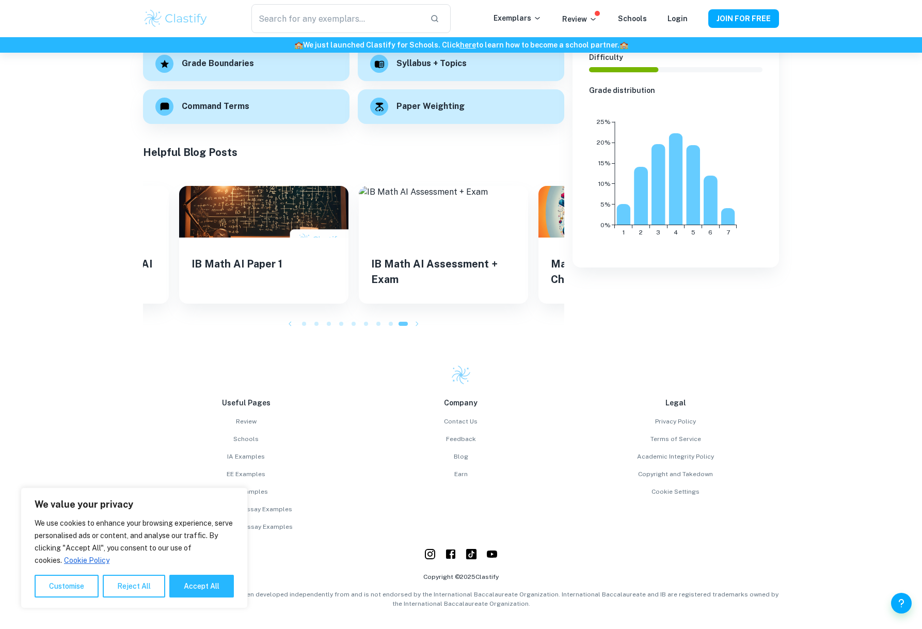
click at [289, 321] on icon "button" at bounding box center [290, 324] width 10 height 10
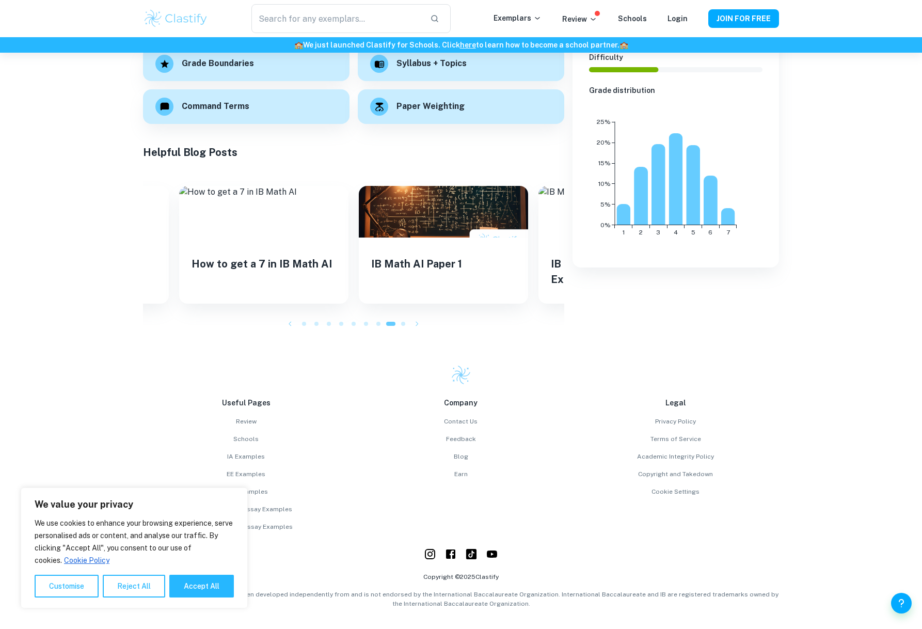
click at [289, 321] on icon "button" at bounding box center [290, 324] width 10 height 10
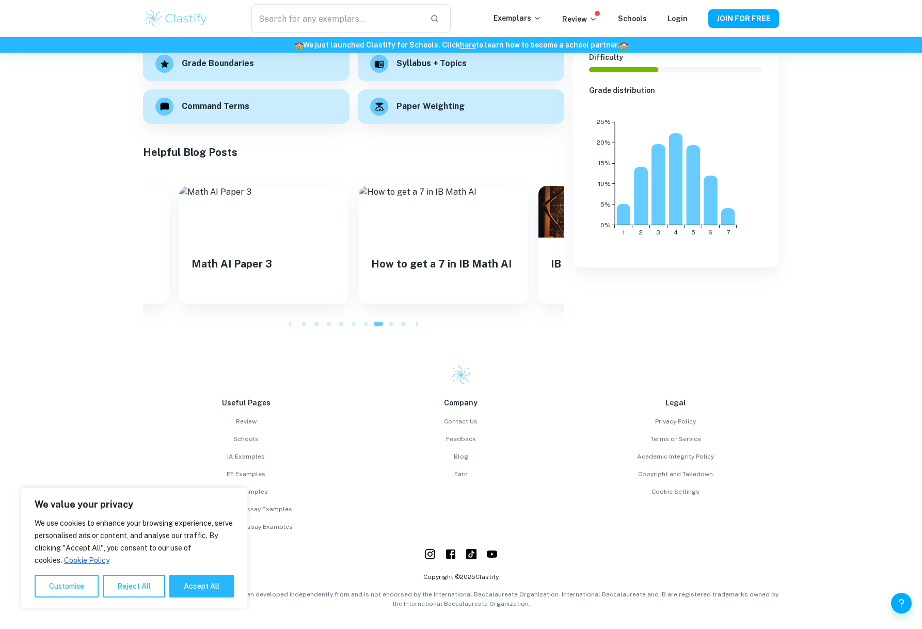
click at [289, 321] on icon "button" at bounding box center [290, 324] width 10 height 10
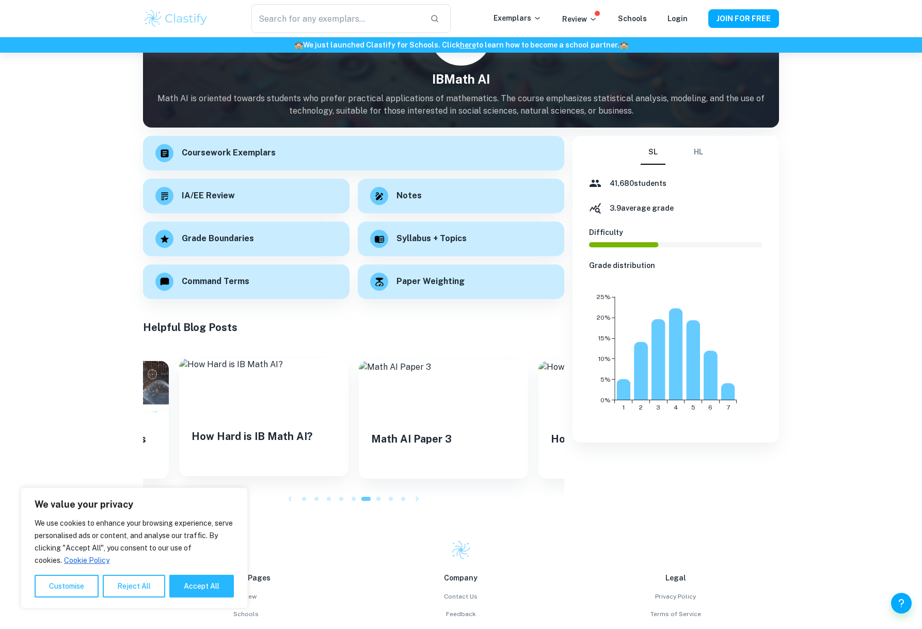
scroll to position [67, 0]
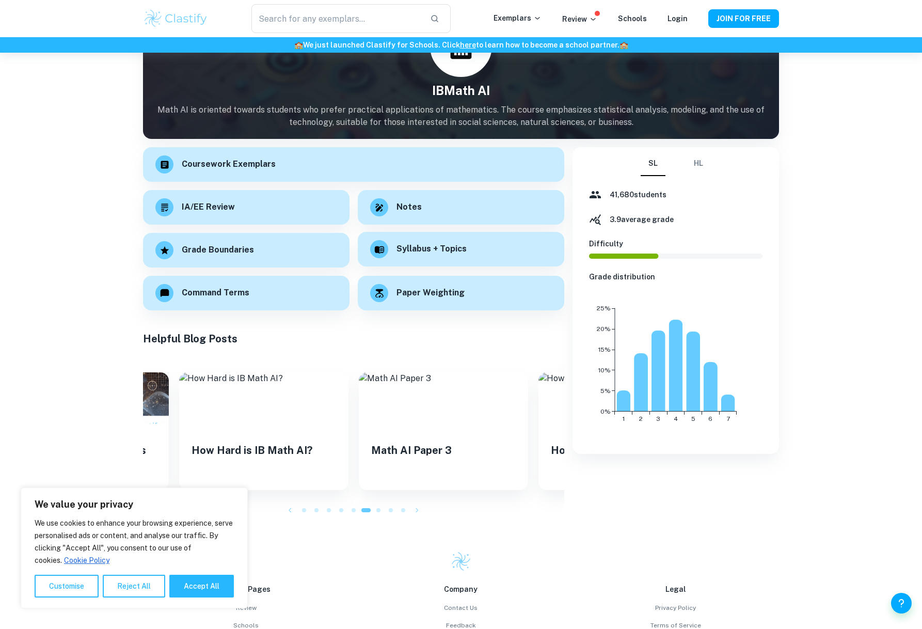
click at [409, 257] on div "Syllabus + Topics" at bounding box center [461, 249] width 207 height 35
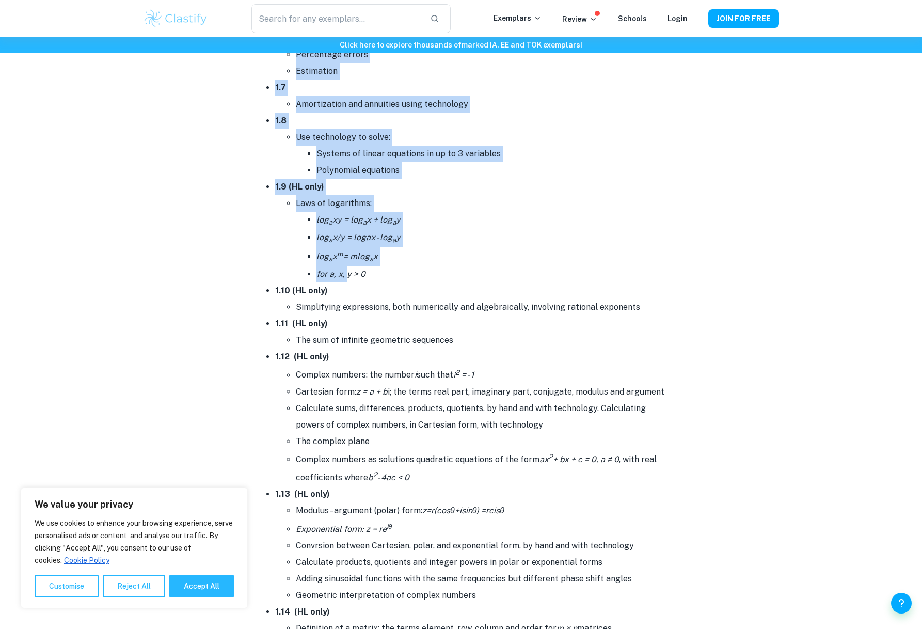
scroll to position [947, 0]
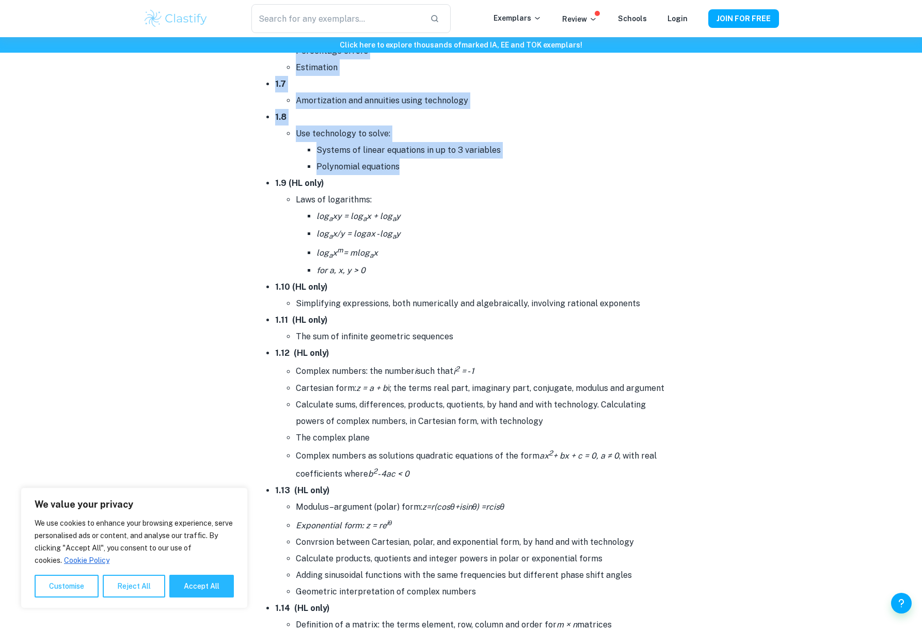
drag, startPoint x: 274, startPoint y: 181, endPoint x: 409, endPoint y: 169, distance: 136.3
click at [409, 169] on ul "1.1 Operations with numbers in the form a × 10 k where 1 ≤ a < 10 and k is an i…" at bounding box center [461, 253] width 413 height 1190
copy ul "0.4 Loremipsum dolo sitamet co adi elit s × 97 d eiusm 3 ≤ t < 47 inc u la et d…"
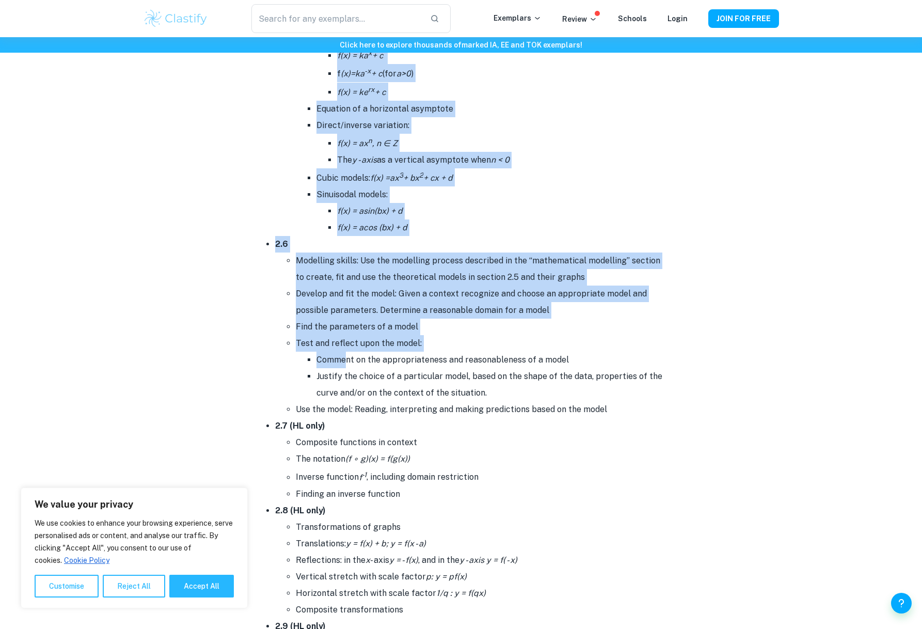
scroll to position [2286, 0]
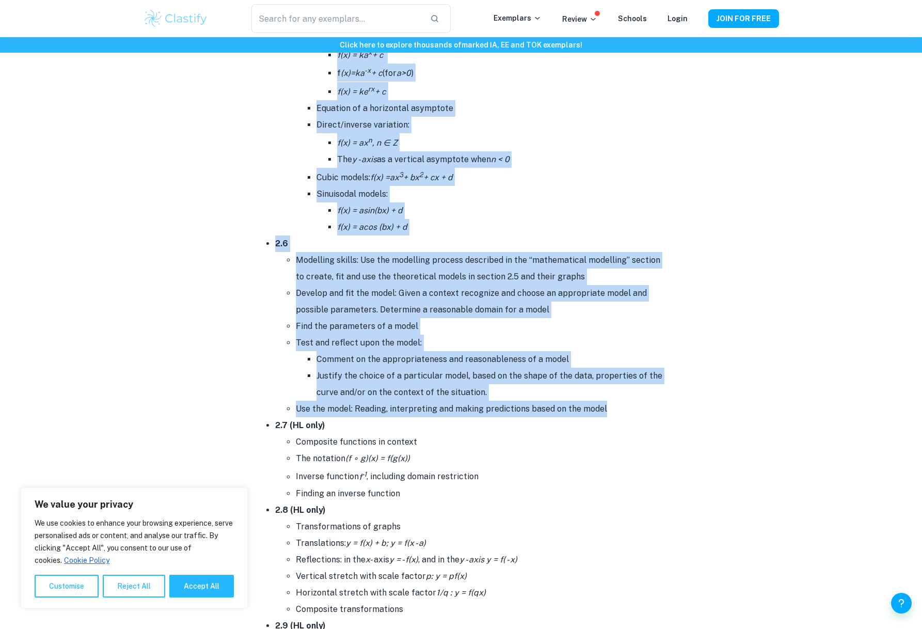
drag, startPoint x: 275, startPoint y: 286, endPoint x: 620, endPoint y: 387, distance: 359.6
click at [620, 387] on ul "2.1 Different forms of the equation of a straight line Gradient; intercepts Lin…" at bounding box center [461, 222] width 413 height 1223
copy ul "3.5 Loremipsu dolor si ame consecte ad e seddoeiu temp Incididu; utlaboreet Dol…"
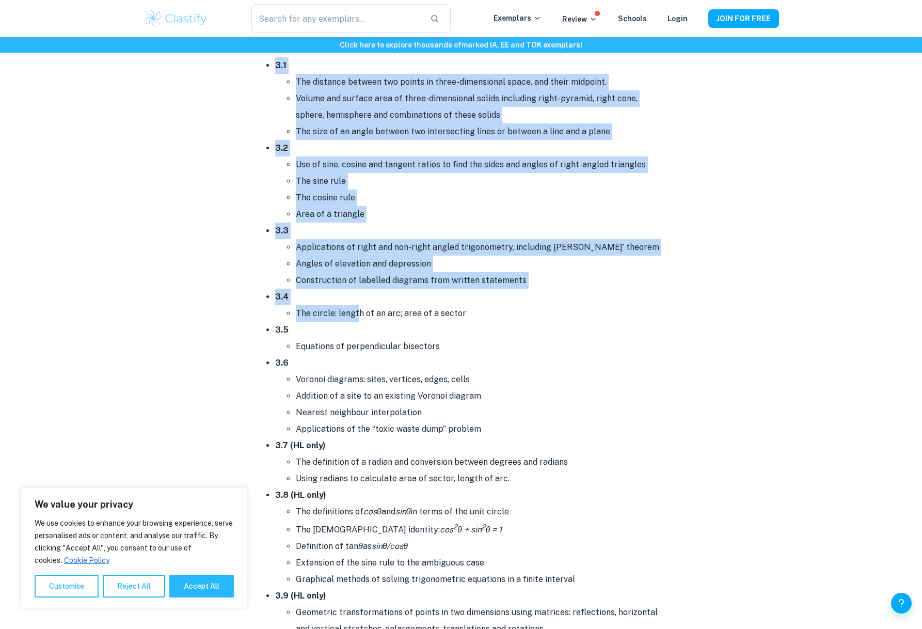
scroll to position [3196, 0]
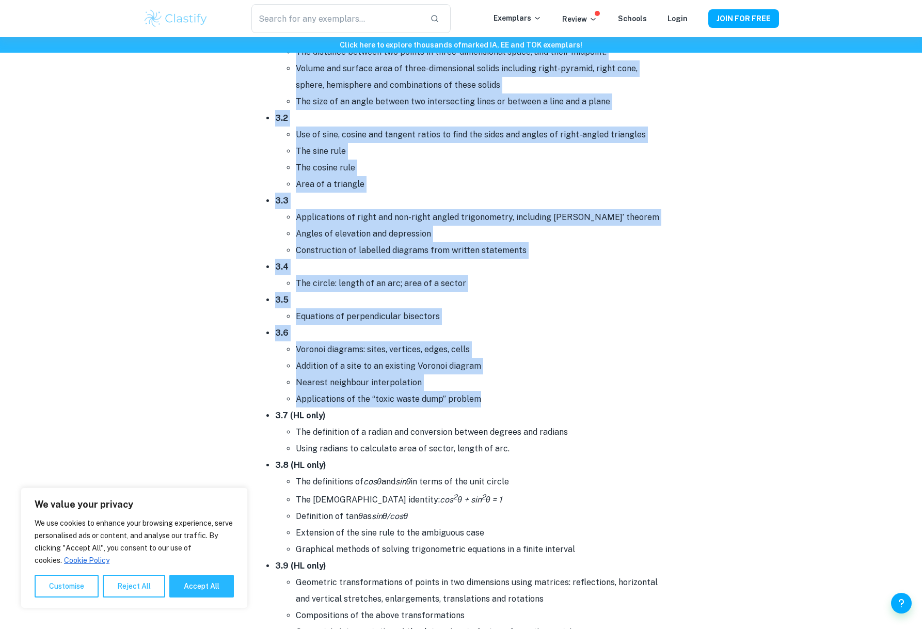
drag, startPoint x: 277, startPoint y: 157, endPoint x: 489, endPoint y: 378, distance: 306.0
copy ul "3.1 The distance between two points in three-dimensional space, and their midpo…"
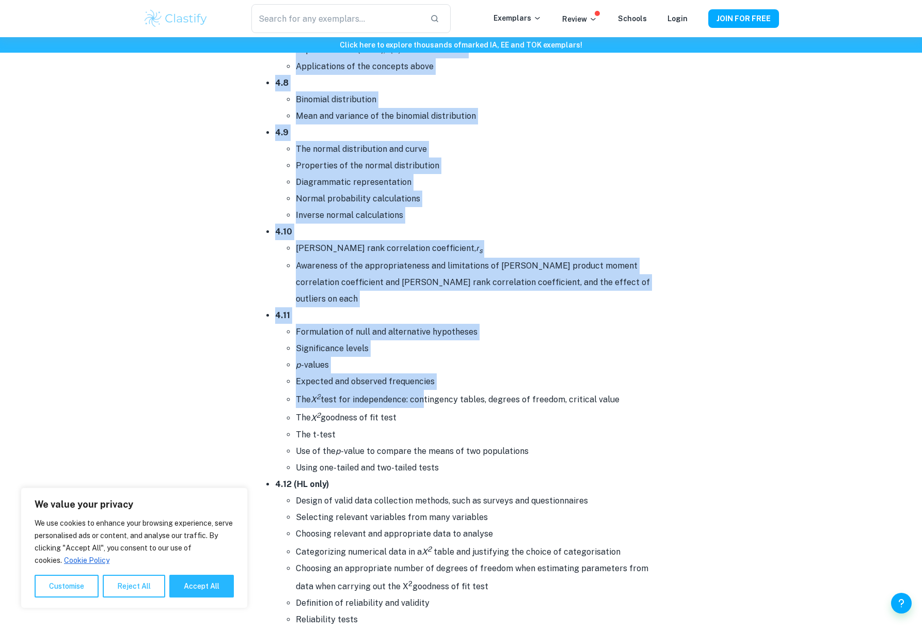
scroll to position [5542, 0]
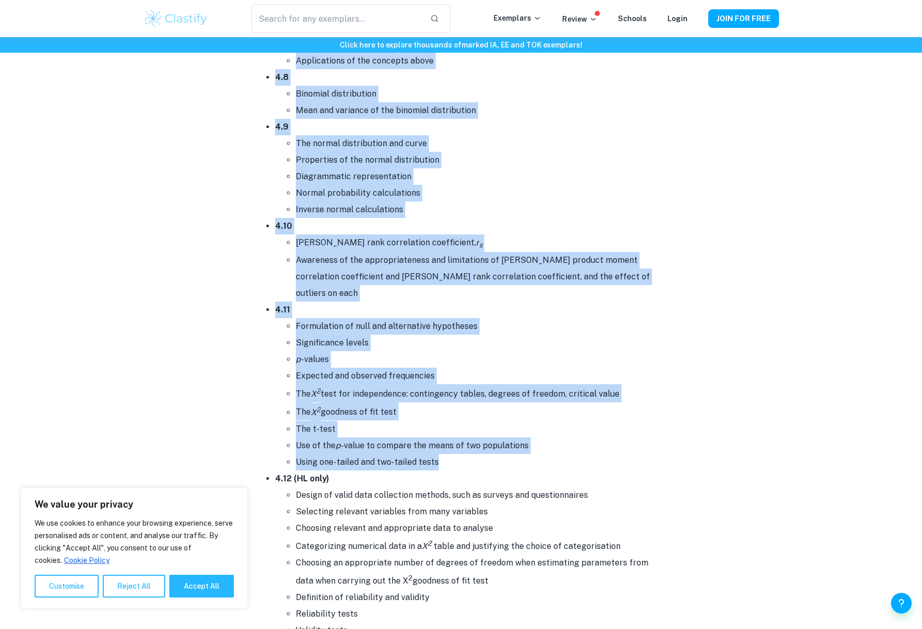
drag, startPoint x: 276, startPoint y: 158, endPoint x: 457, endPoint y: 425, distance: 323.1
click at [457, 425] on ul "4.1 Concepts of population, sample, random sample, discrete and continuous data…" at bounding box center [461, 281] width 413 height 1813
copy ul "3.2 Loremips do sitametcon, adipis, elitse doeius, temporin utl etdolorema aliq…"
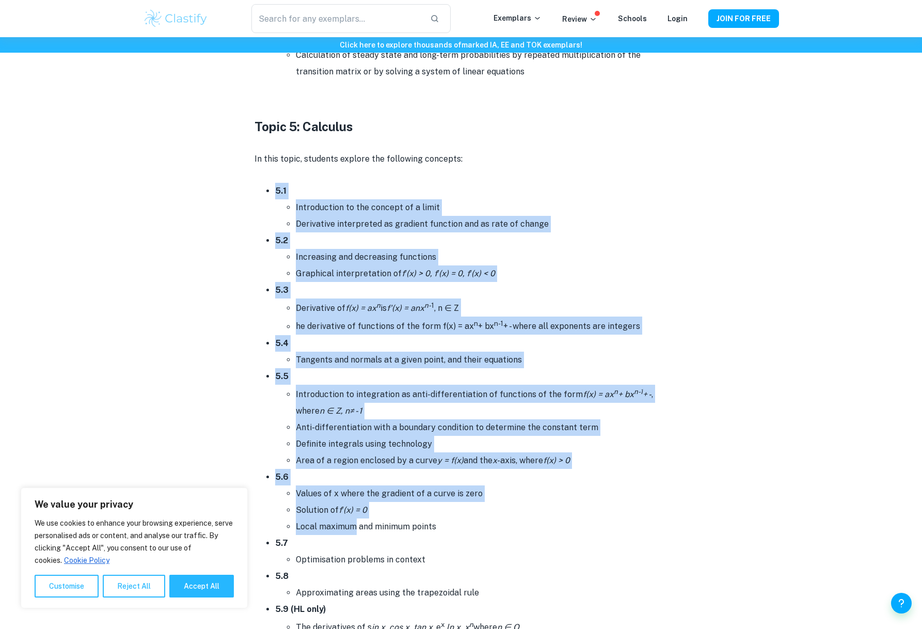
scroll to position [6958, 0]
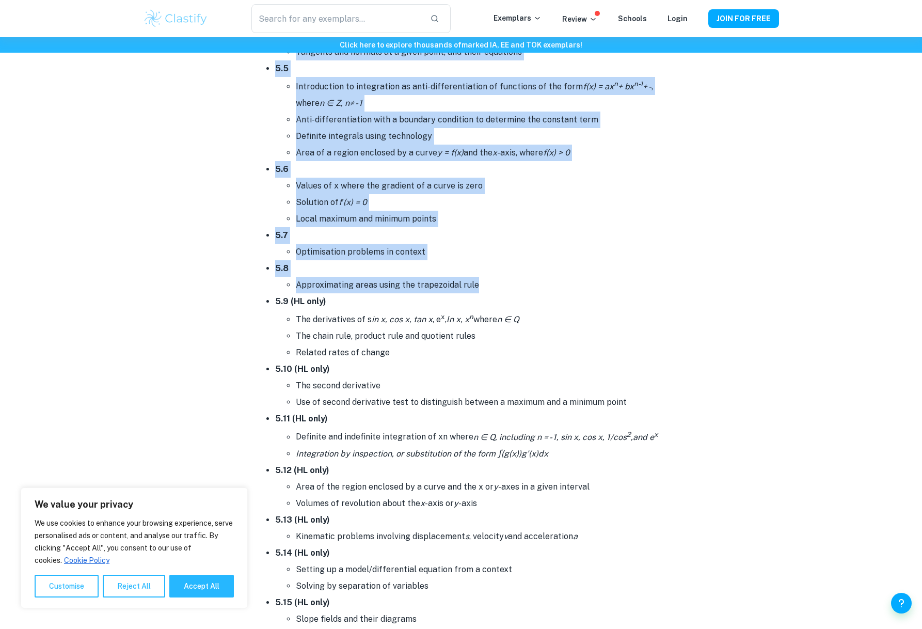
drag, startPoint x: 277, startPoint y: 267, endPoint x: 485, endPoint y: 247, distance: 209.0
click at [485, 247] on ul "5.1 Introduction to the concept of a limit Derivative interpreted as gradient f…" at bounding box center [461, 368] width 413 height 986
copy ul "5.1 Introduction to the concept of a limit Derivative interpreted as gradient f…"
click at [427, 277] on li "Approximating areas using the trapezoidal rule" at bounding box center [482, 285] width 372 height 17
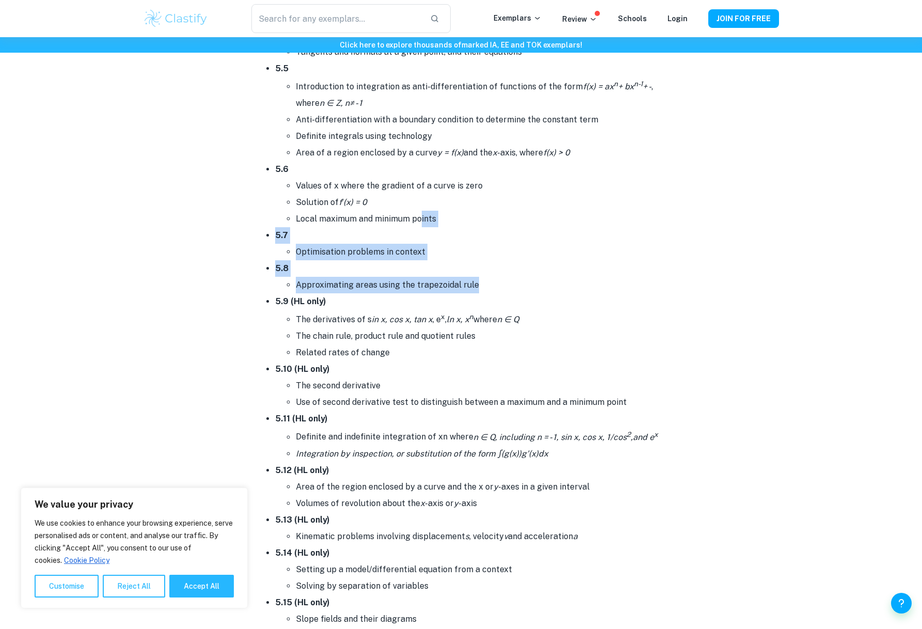
drag, startPoint x: 488, startPoint y: 247, endPoint x: 419, endPoint y: 185, distance: 92.5
click at [419, 185] on ul "5.1 Introduction to the concept of a limit Derivative interpreted as gradient f…" at bounding box center [461, 368] width 413 height 986
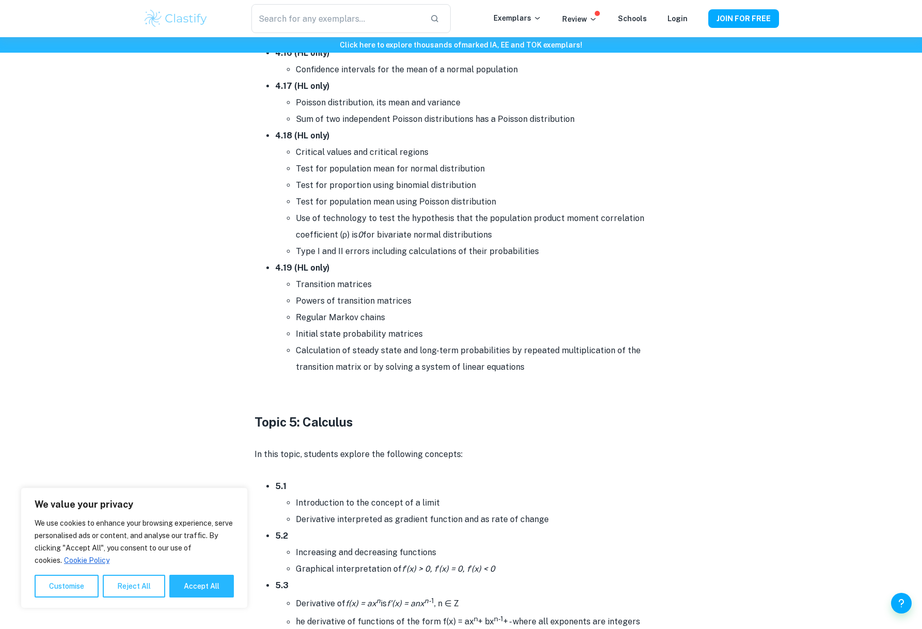
scroll to position [6347, 0]
